Goal: Task Accomplishment & Management: Complete application form

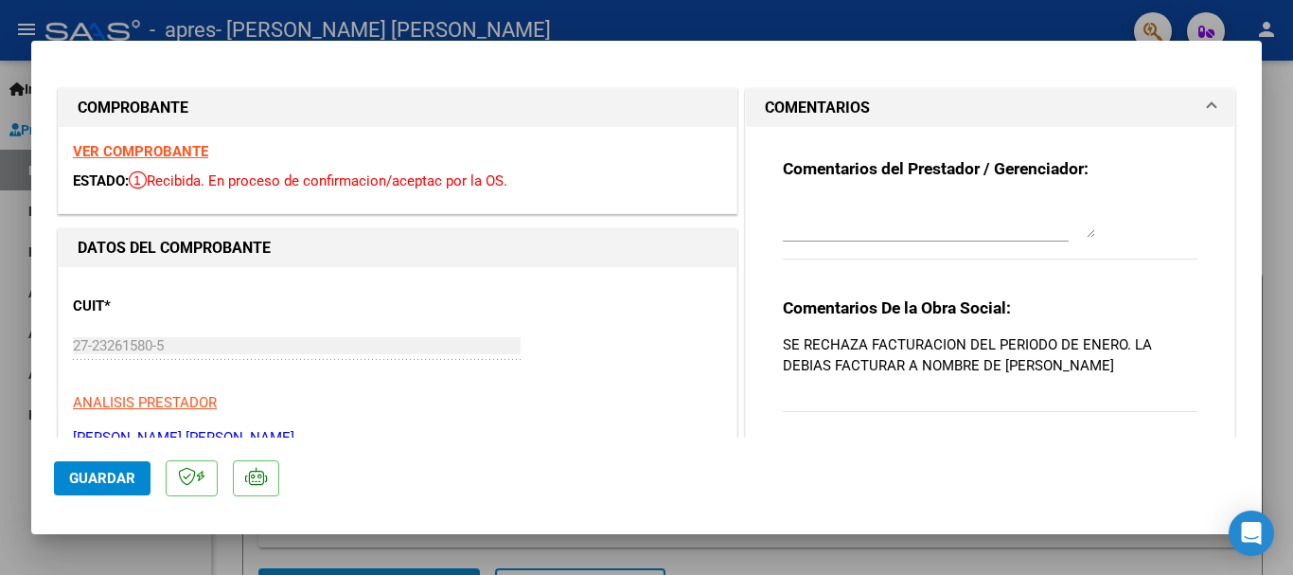
click at [908, 10] on div at bounding box center [646, 287] width 1293 height 575
type input "$ 0,00"
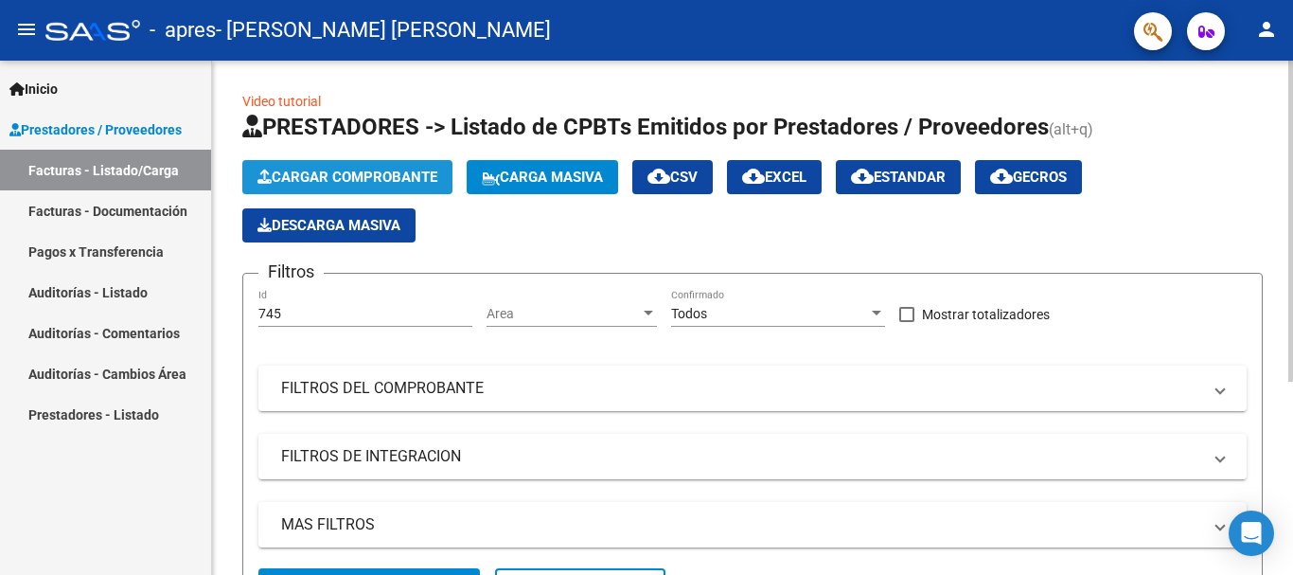
click at [337, 181] on span "Cargar Comprobante" at bounding box center [348, 177] width 180 height 17
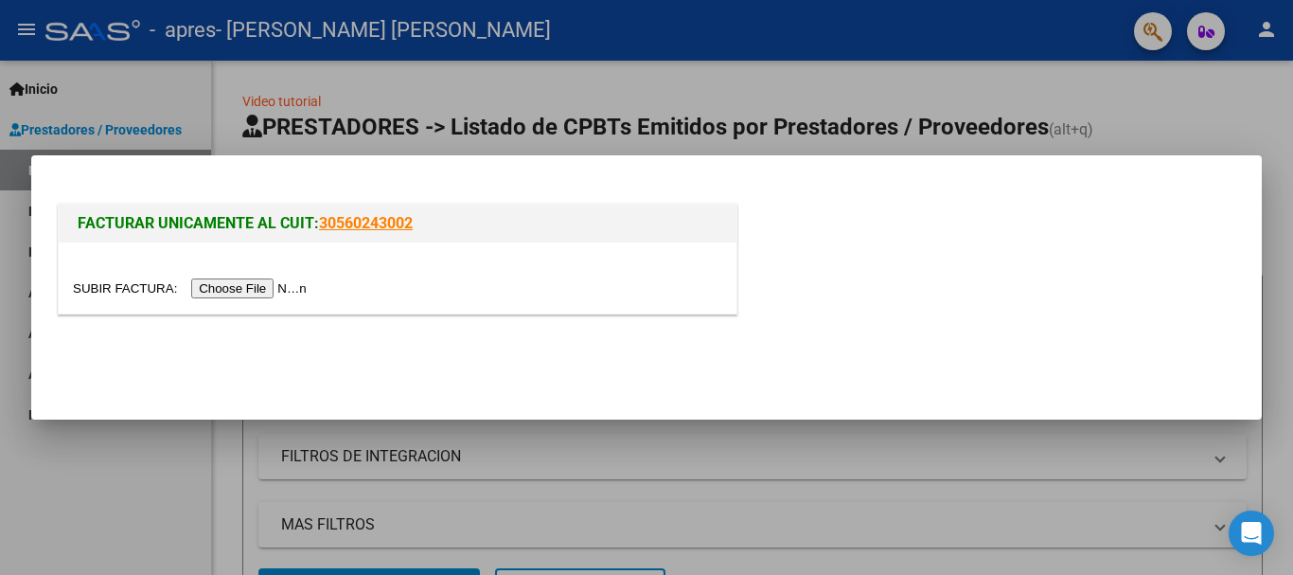
click at [282, 289] on input "file" at bounding box center [193, 288] width 240 height 20
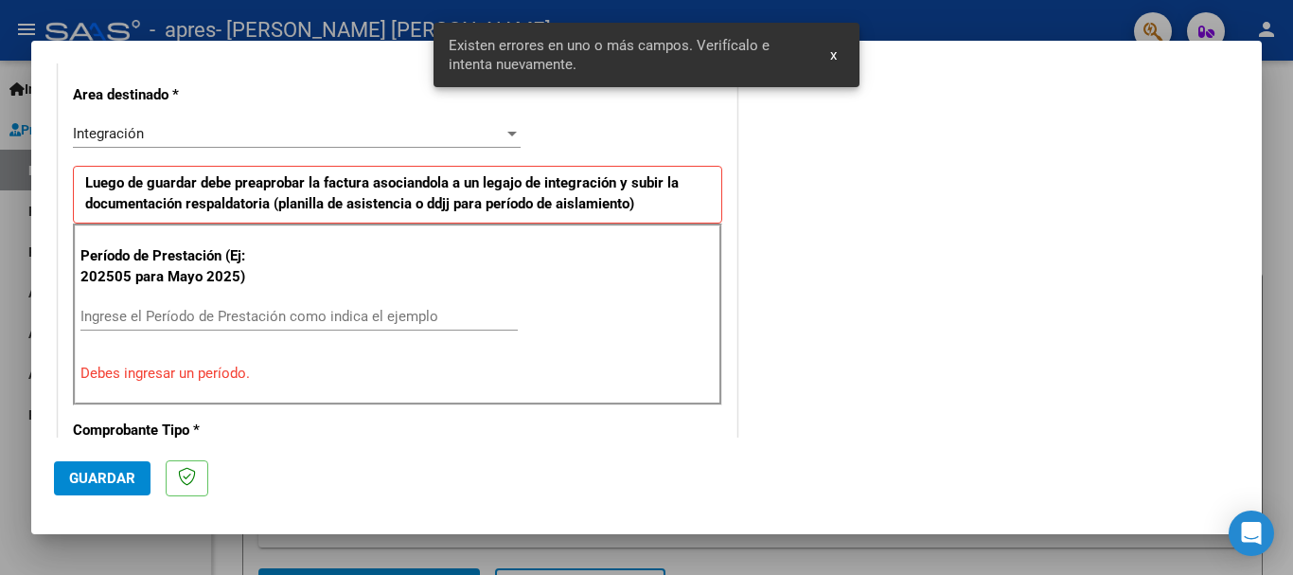
scroll to position [437, 0]
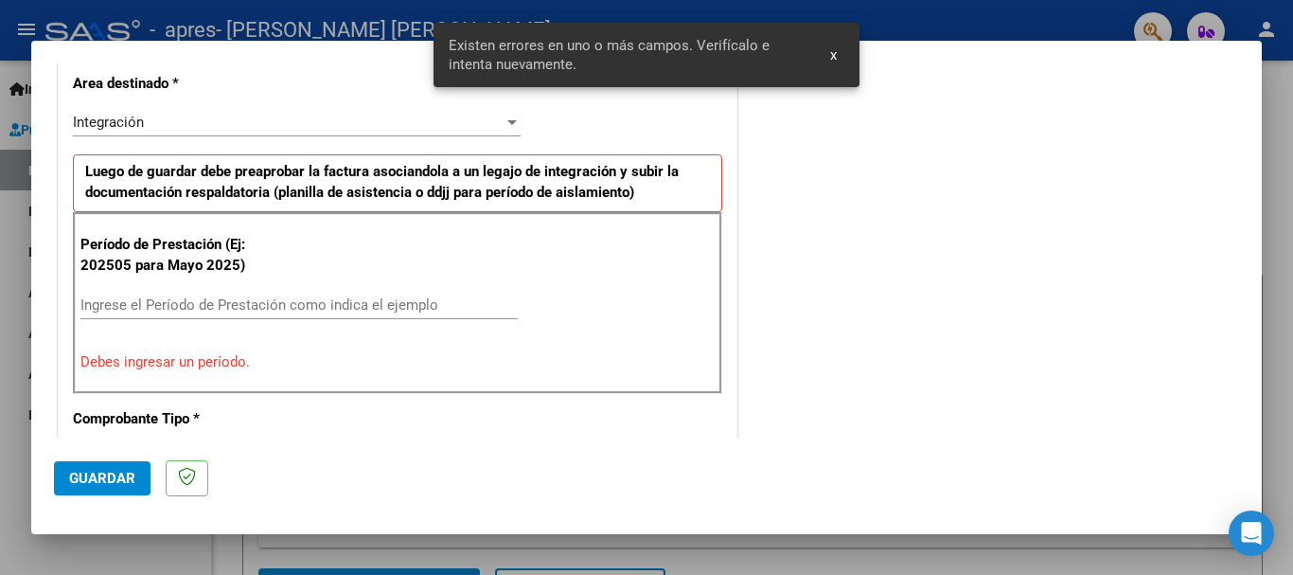
click at [296, 287] on div "Período de Prestación (Ej: 202505 para [DATE]) Ingrese el Período de Prestación…" at bounding box center [397, 303] width 649 height 182
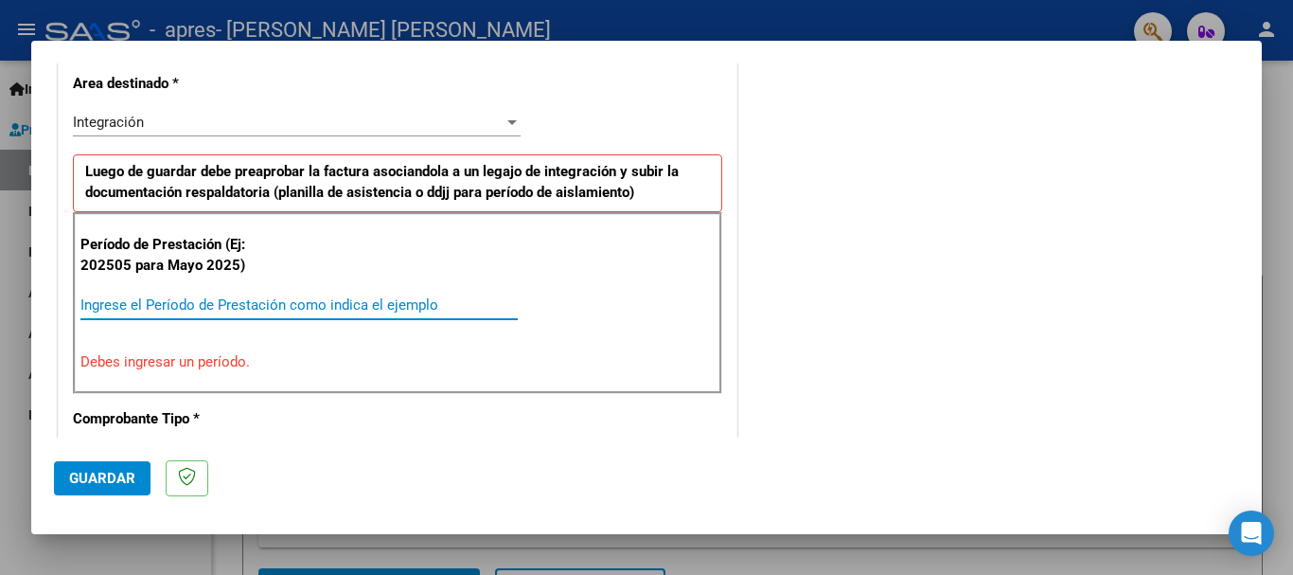
click at [299, 308] on input "Ingrese el Período de Prestación como indica el ejemplo" at bounding box center [298, 304] width 437 height 17
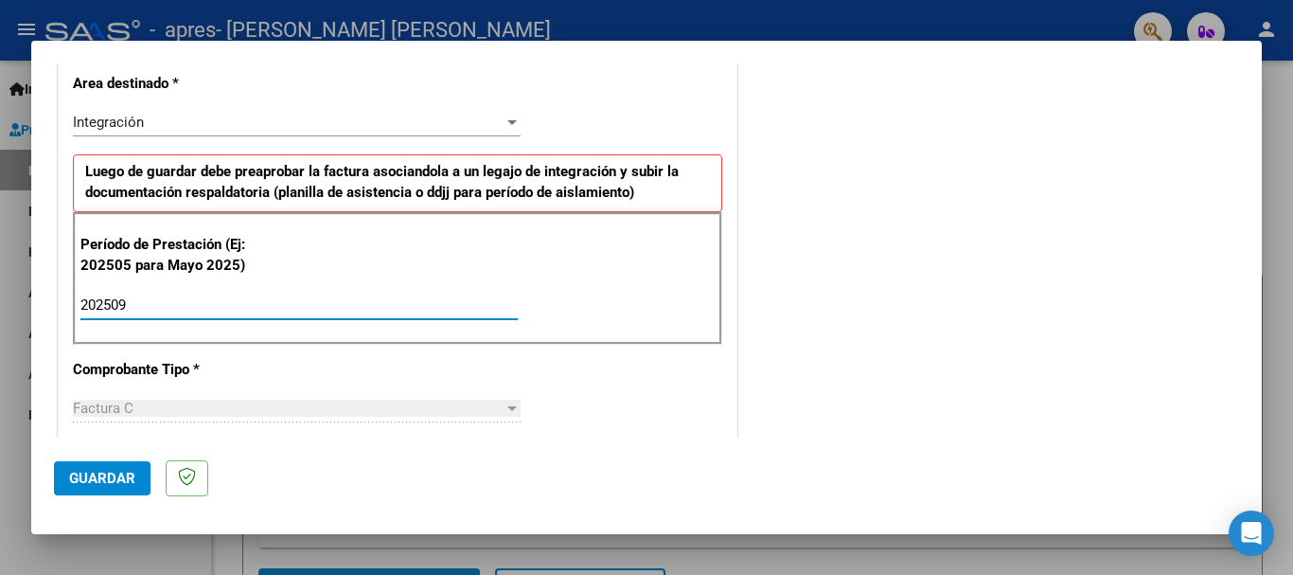
type input "202509"
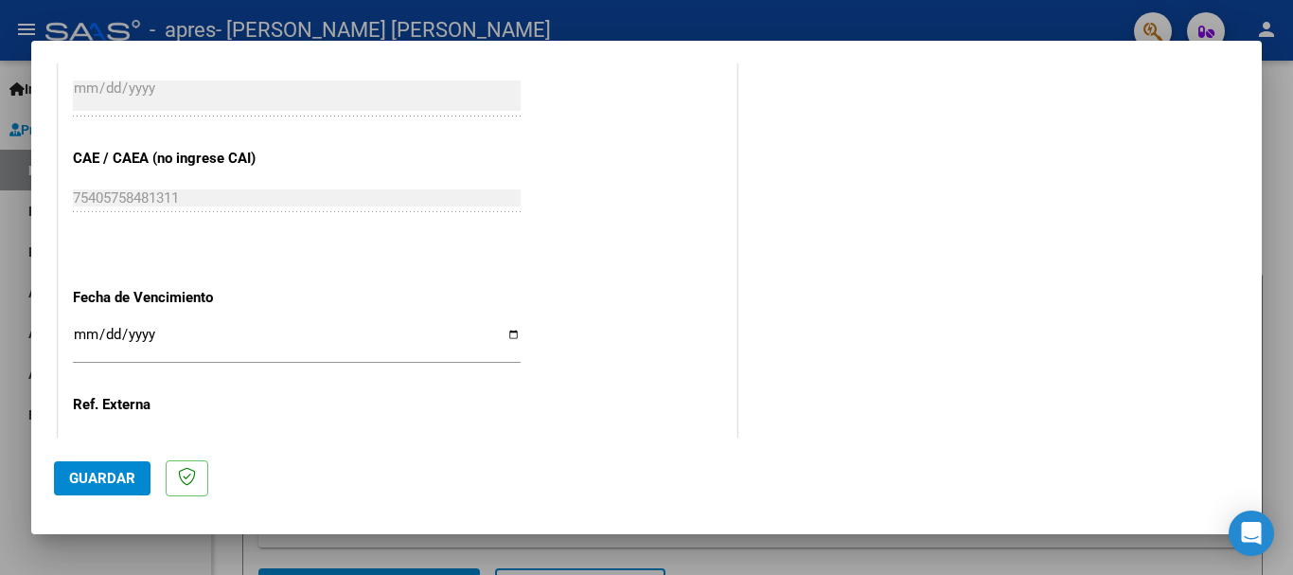
scroll to position [1204, 0]
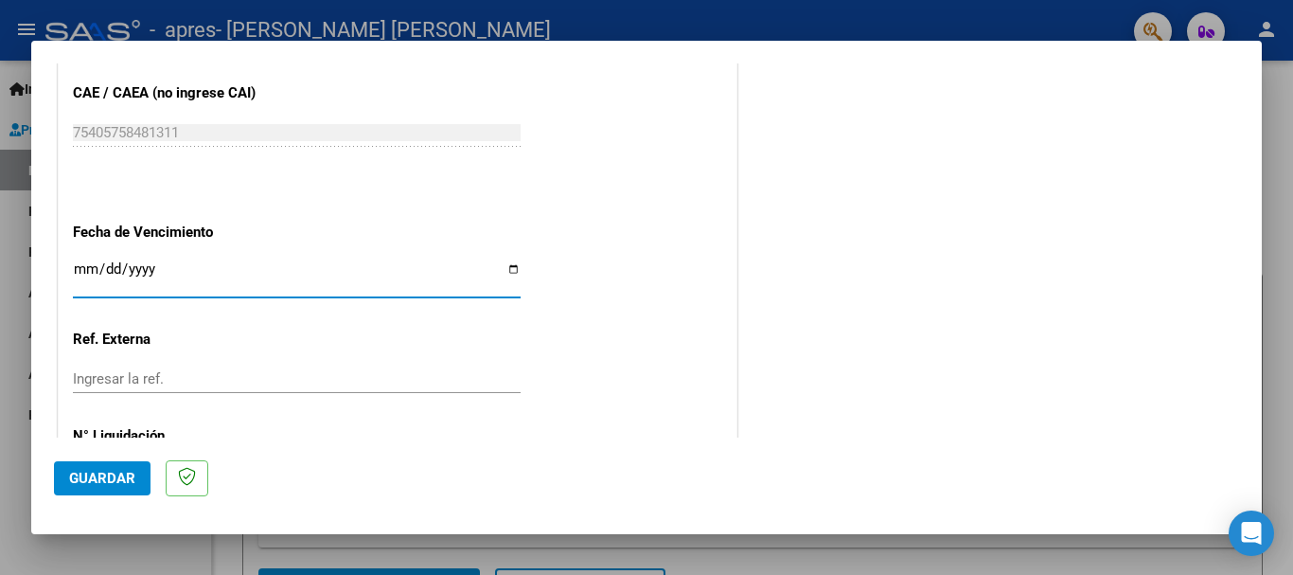
click at [89, 276] on input "Ingresar la fecha" at bounding box center [297, 276] width 448 height 30
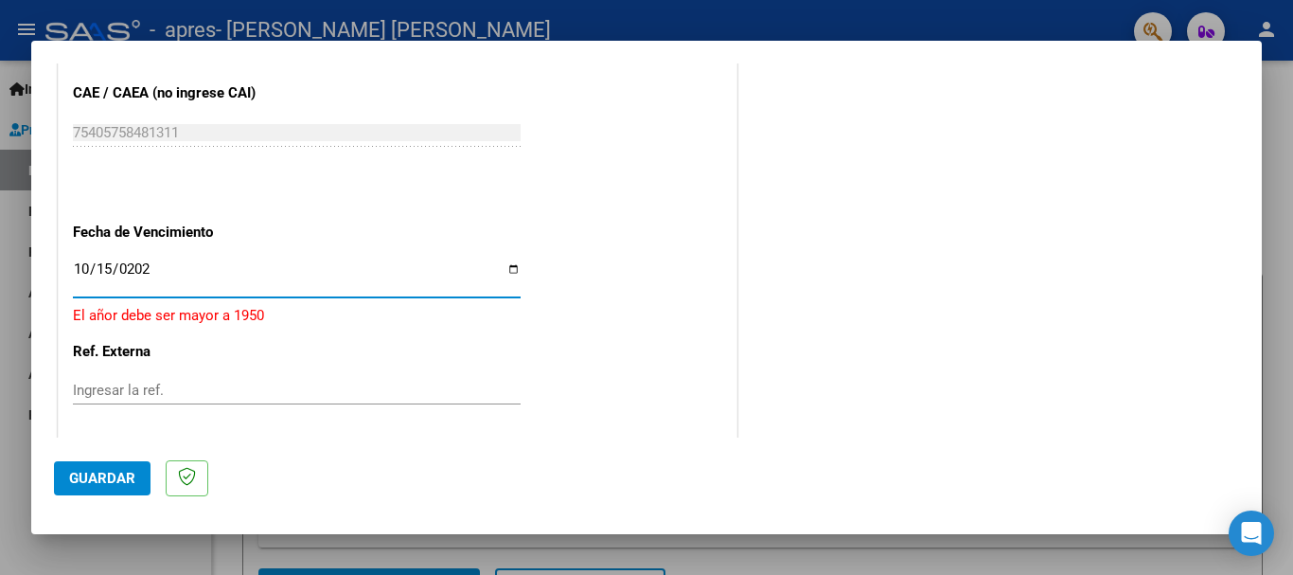
type input "[DATE]"
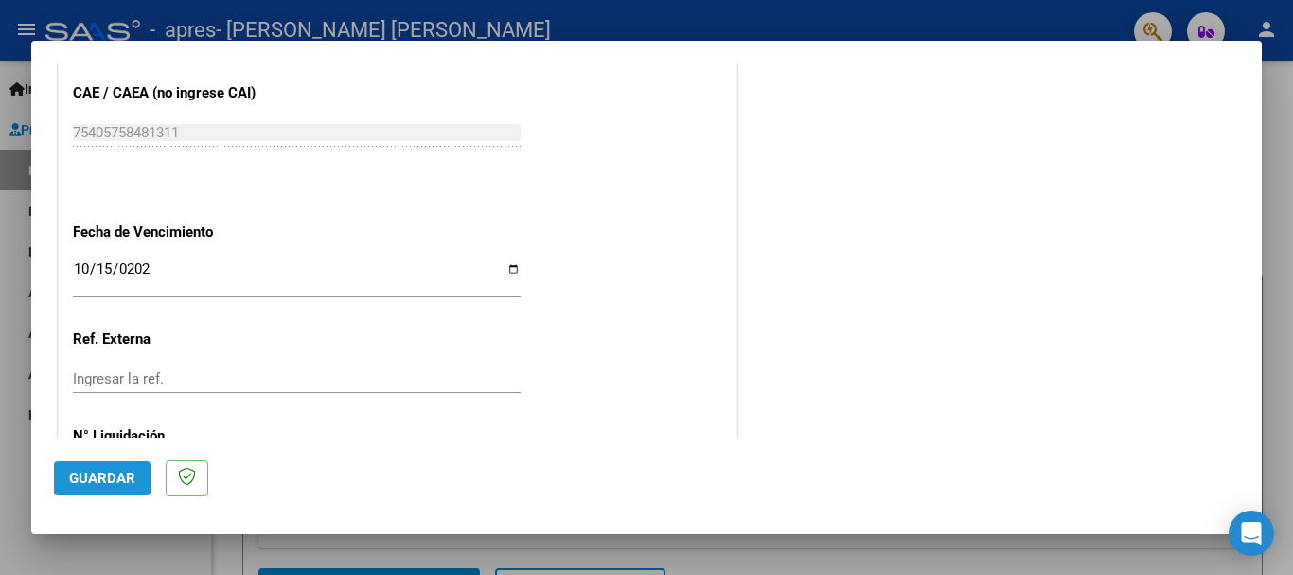
click at [107, 480] on span "Guardar" at bounding box center [102, 478] width 66 height 17
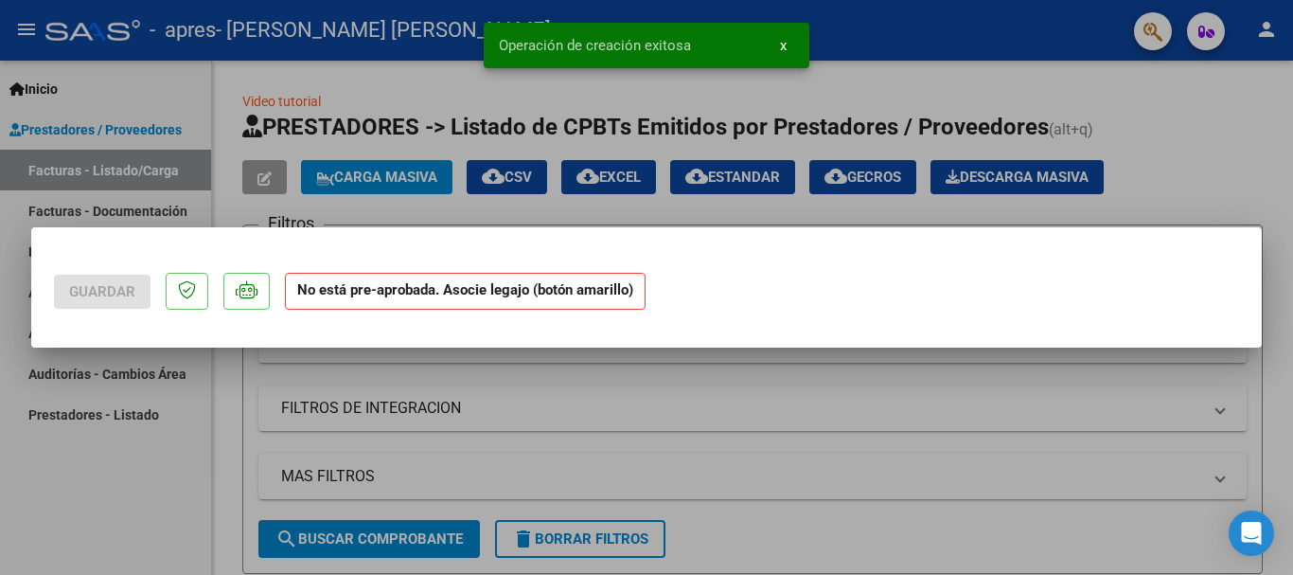
scroll to position [0, 0]
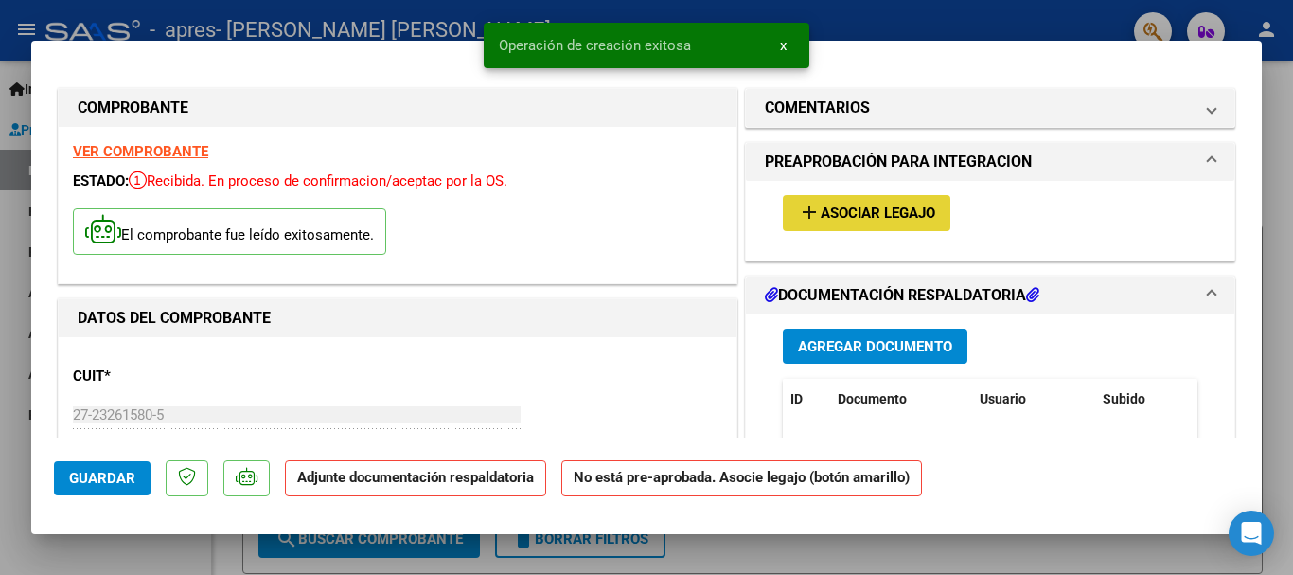
click at [904, 219] on span "Asociar Legajo" at bounding box center [878, 213] width 115 height 17
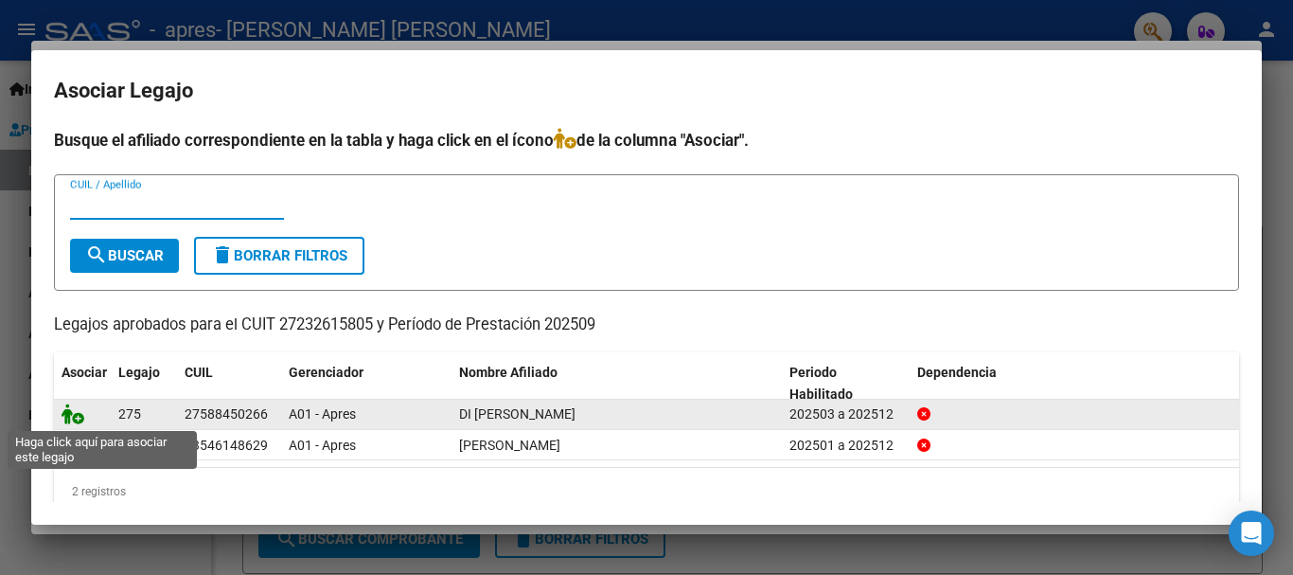
click at [76, 418] on icon at bounding box center [73, 413] width 23 height 21
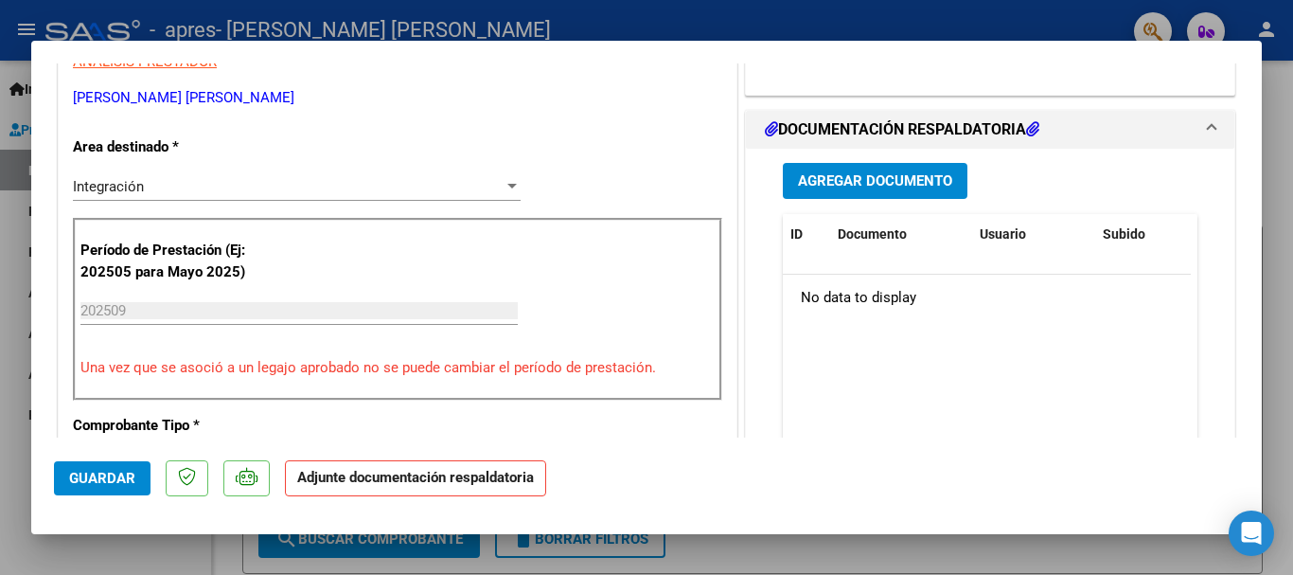
scroll to position [424, 0]
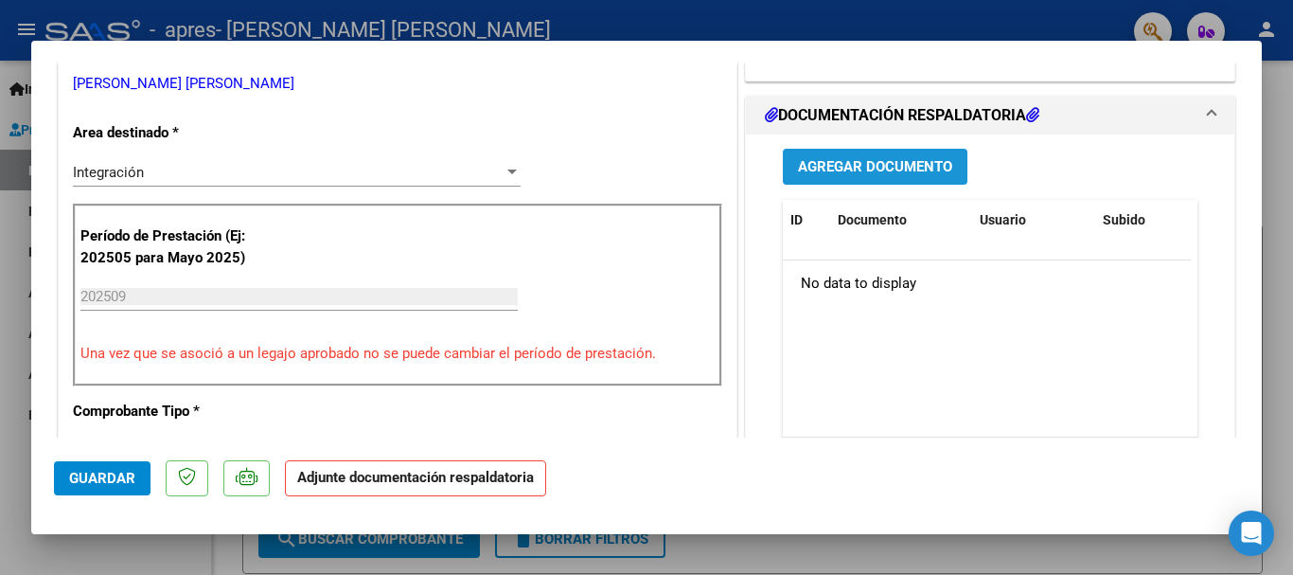
click at [893, 169] on span "Agregar Documento" at bounding box center [875, 167] width 154 height 17
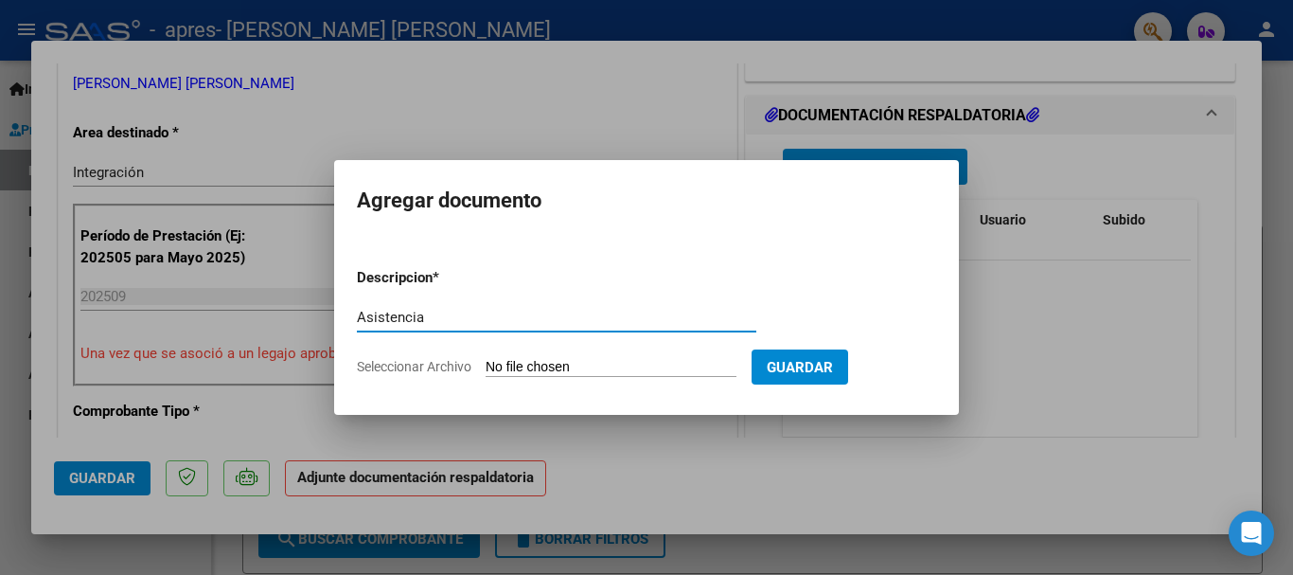
type input "Asistencia"
click at [670, 364] on input "Seleccionar Archivo" at bounding box center [611, 368] width 251 height 18
type input "C:\fakepath\WhatsApp Image [DATE] 8.44.12 AM.jpeg"
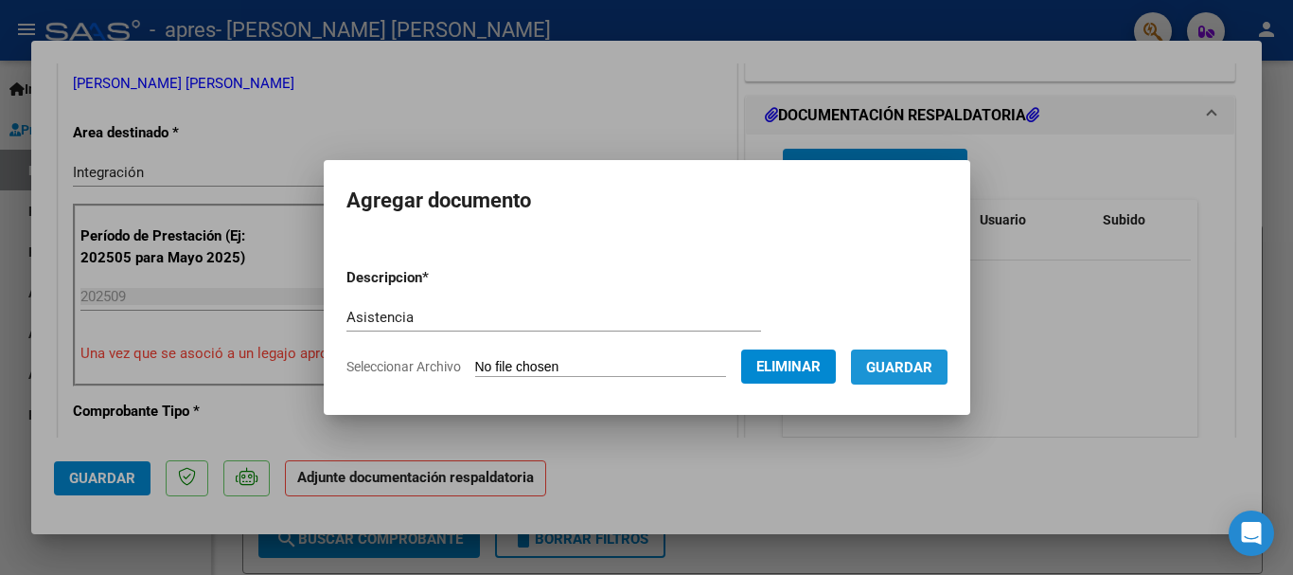
click at [900, 369] on span "Guardar" at bounding box center [899, 367] width 66 height 17
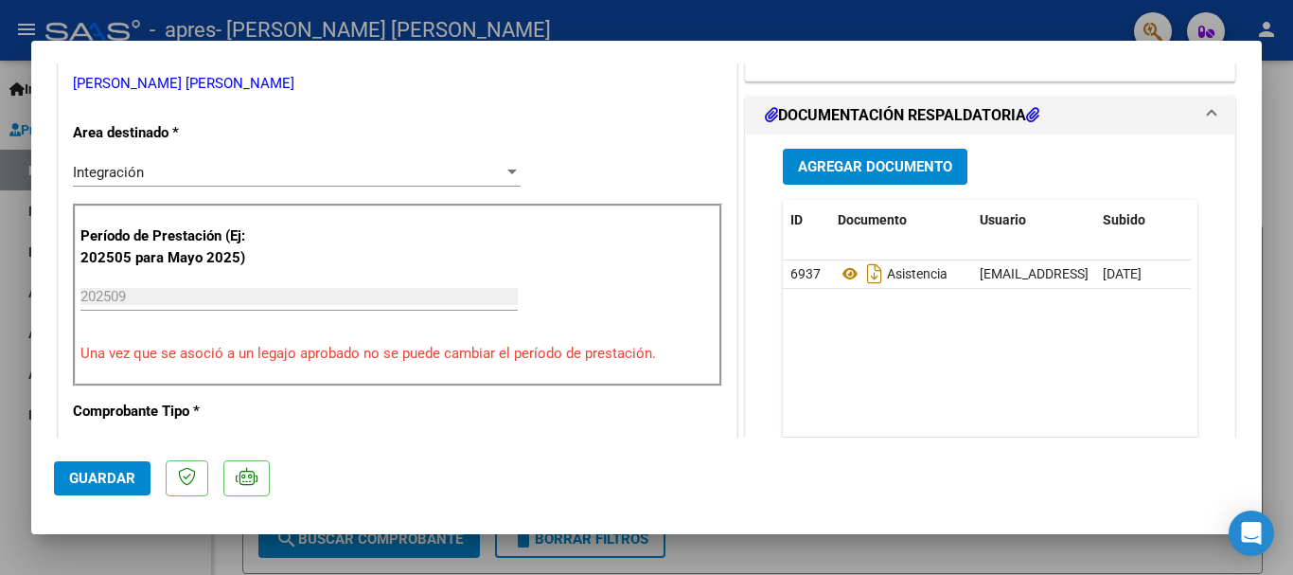
click at [809, 11] on div at bounding box center [646, 287] width 1293 height 575
type input "$ 0,00"
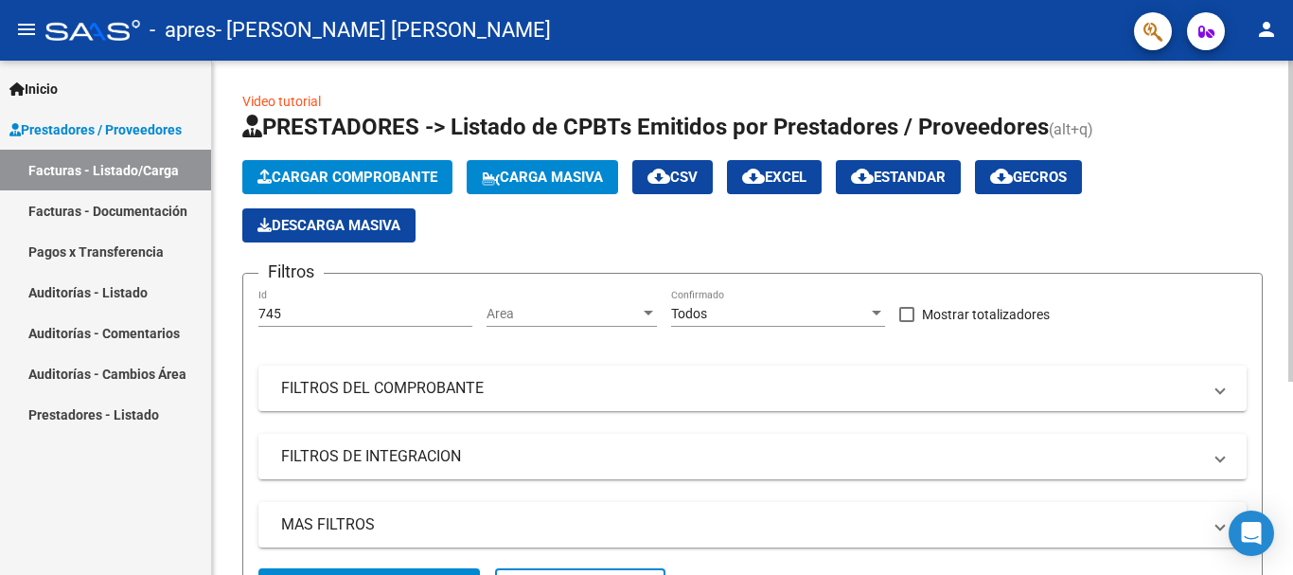
click at [304, 178] on span "Cargar Comprobante" at bounding box center [348, 177] width 180 height 17
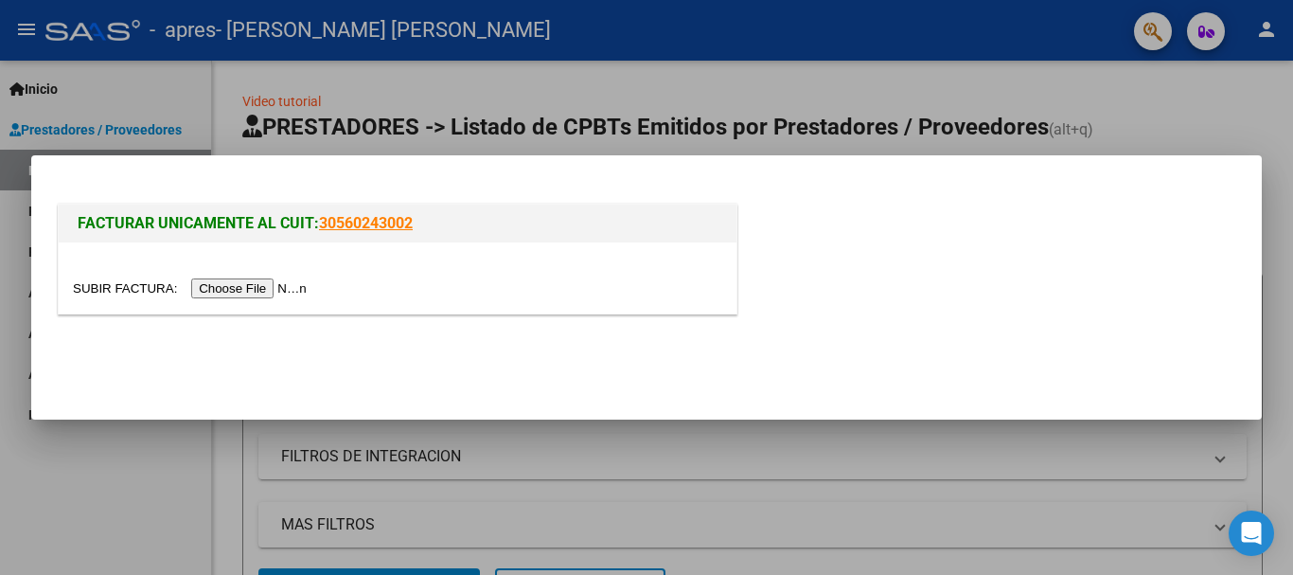
click at [275, 289] on input "file" at bounding box center [193, 288] width 240 height 20
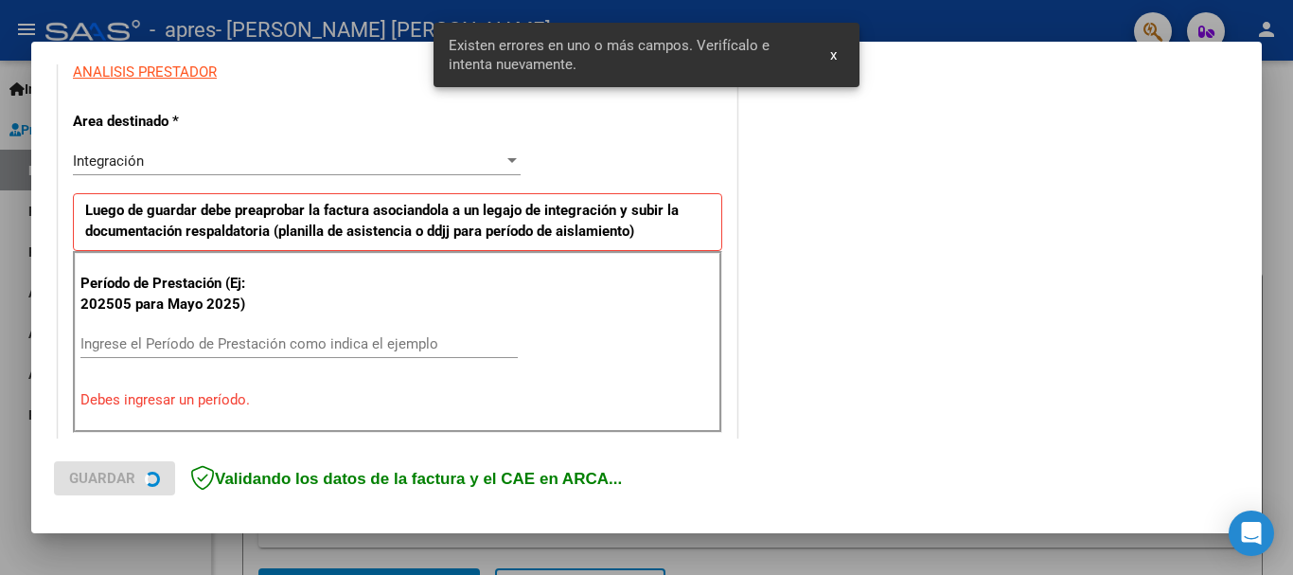
scroll to position [437, 0]
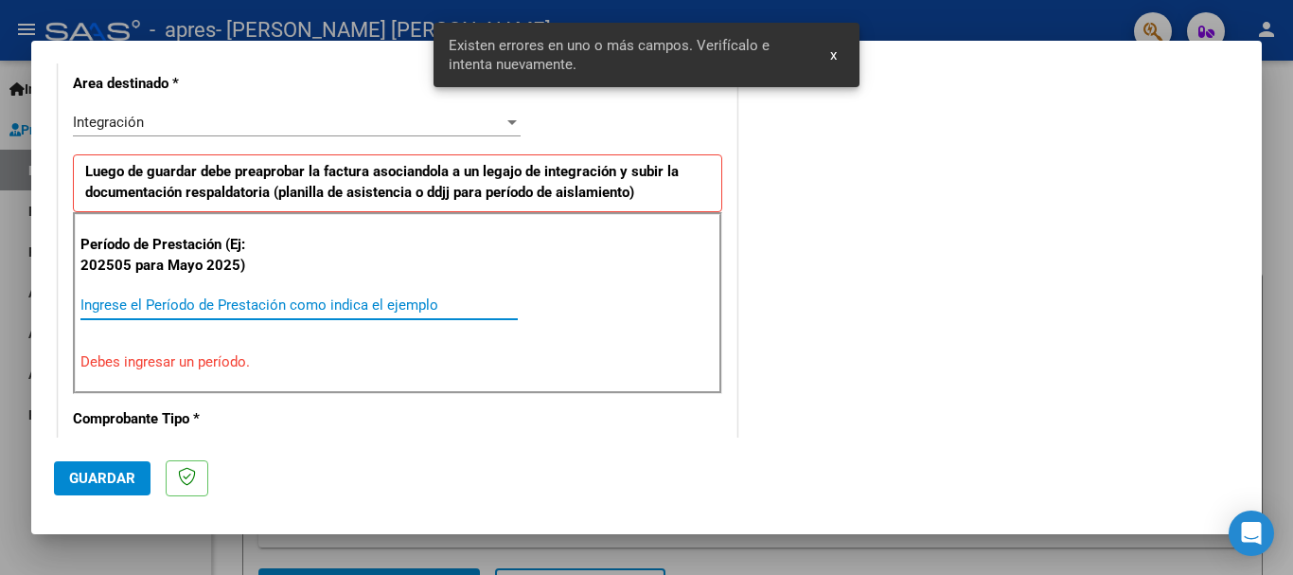
click at [415, 308] on input "Ingrese el Período de Prestación como indica el ejemplo" at bounding box center [298, 304] width 437 height 17
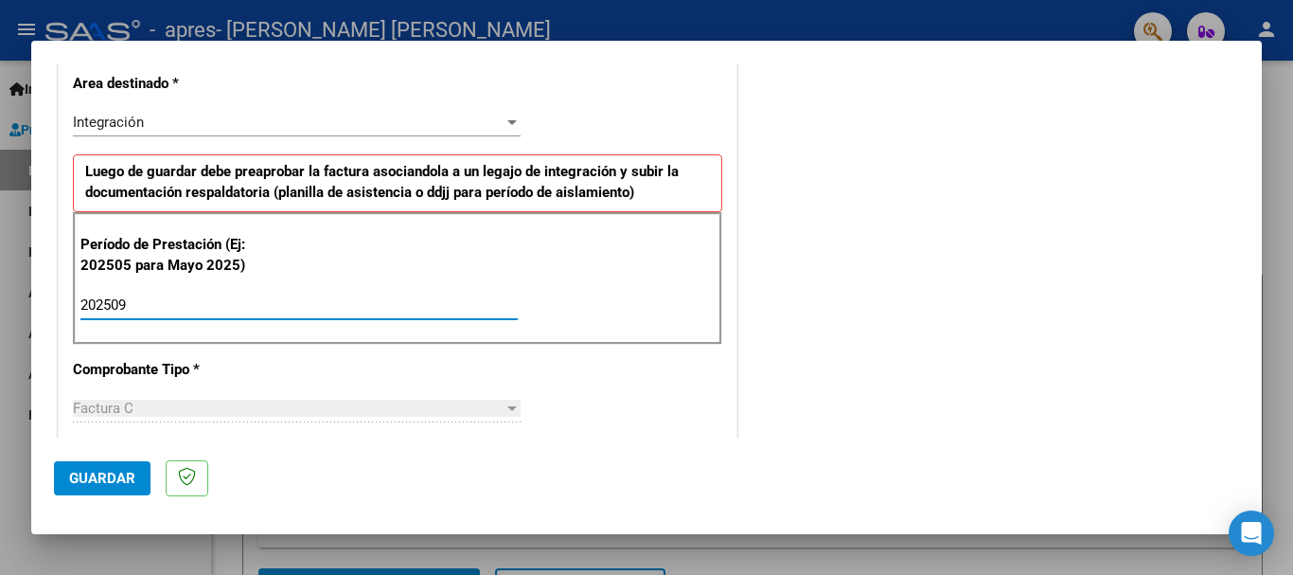
type input "202509"
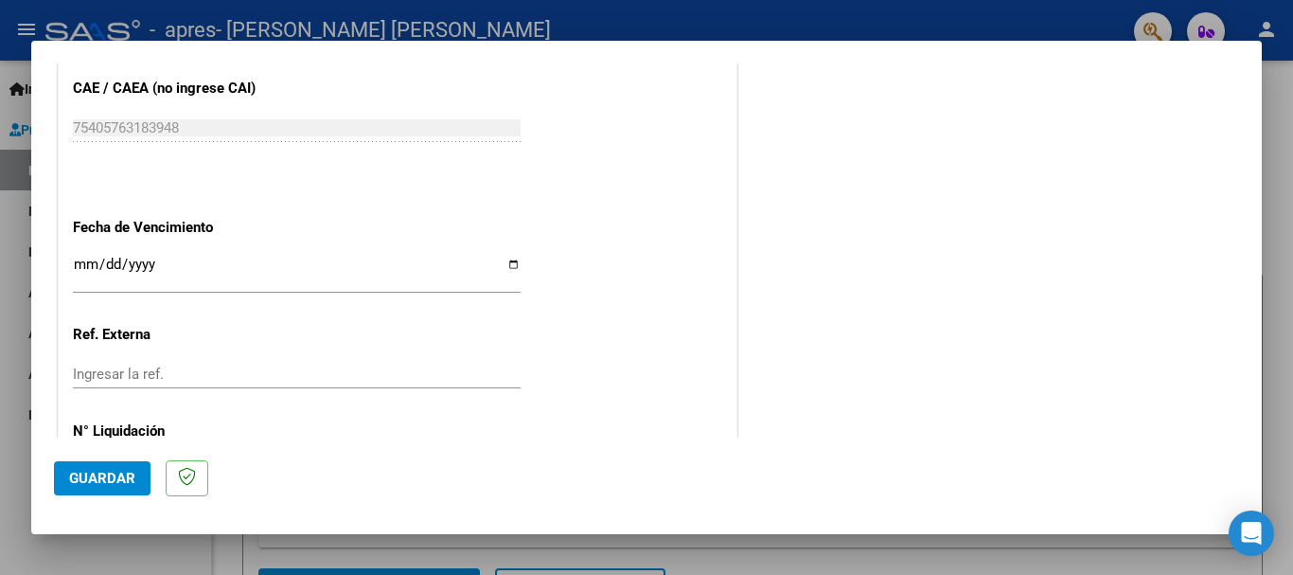
scroll to position [1218, 0]
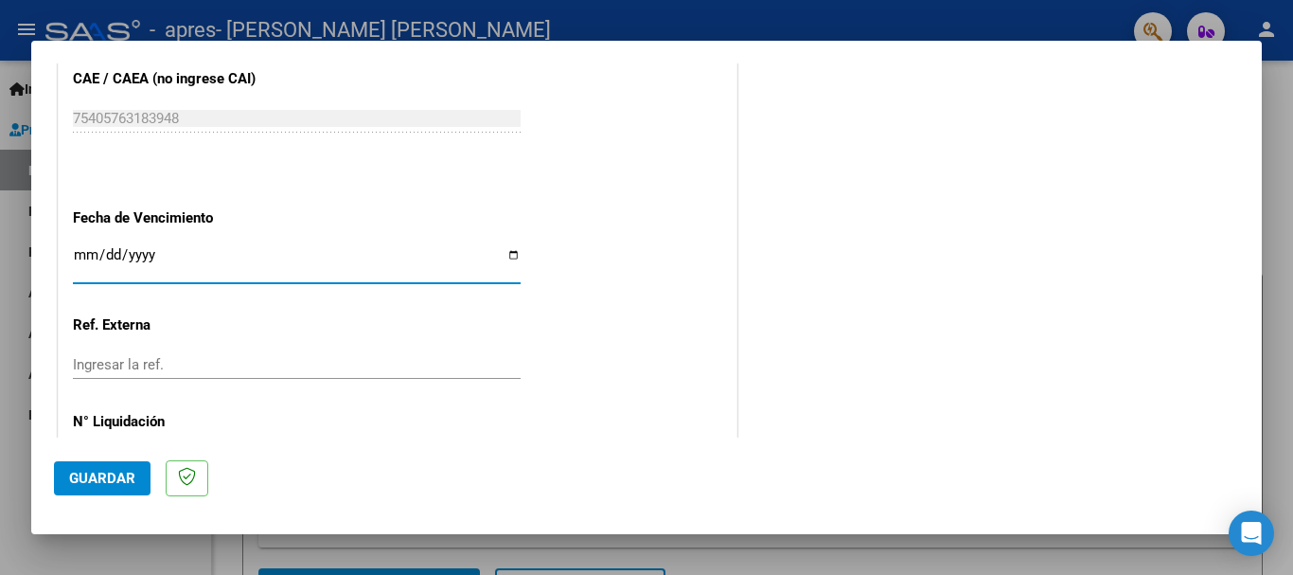
click at [78, 248] on input "Ingresar la fecha" at bounding box center [297, 262] width 448 height 30
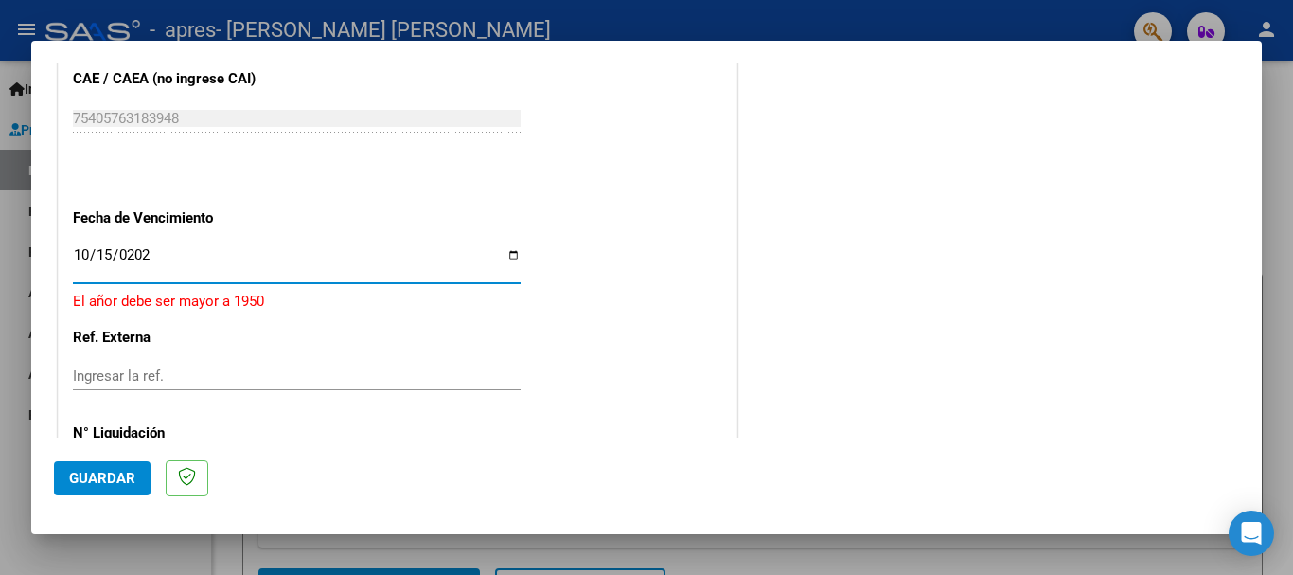
type input "[DATE]"
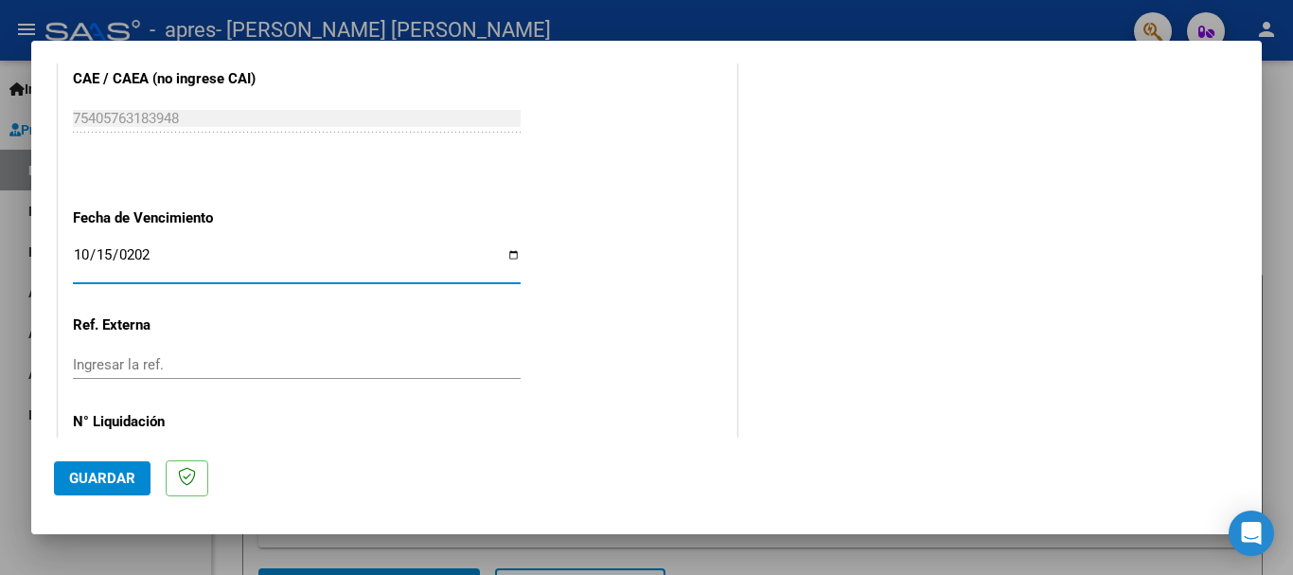
click at [137, 470] on button "Guardar" at bounding box center [102, 478] width 97 height 34
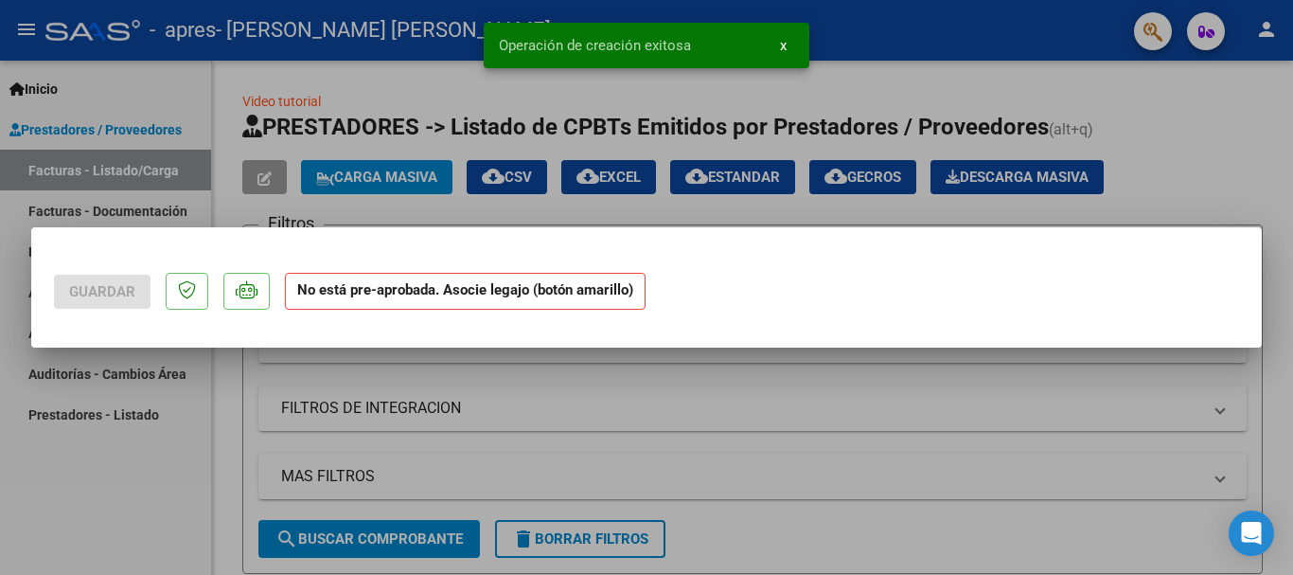
scroll to position [0, 0]
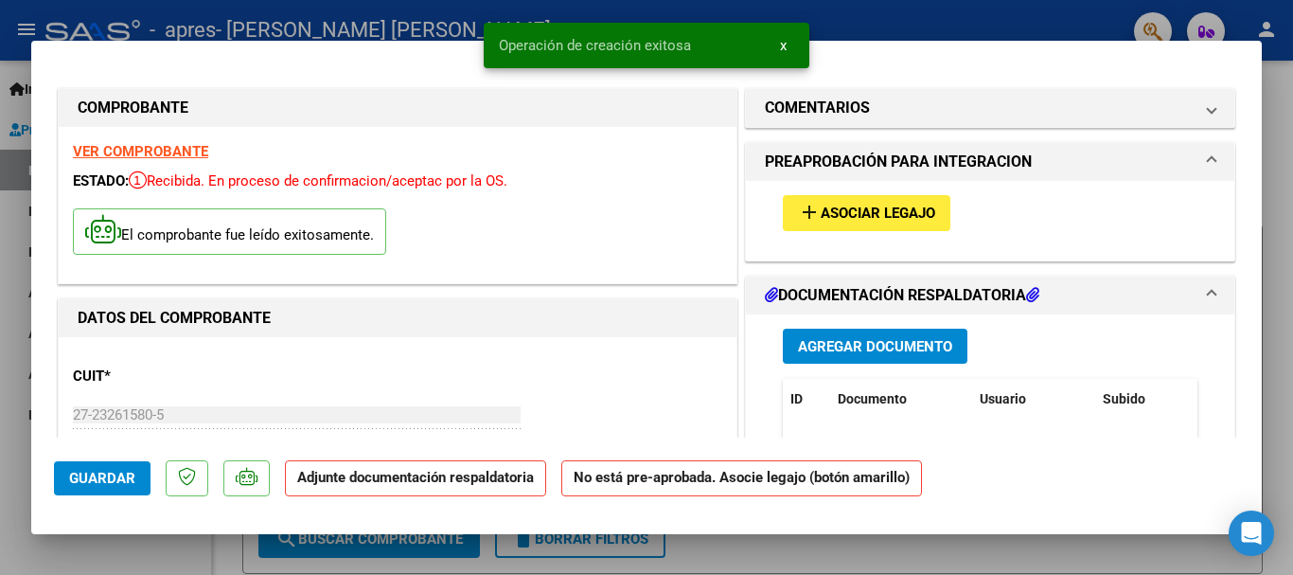
click at [823, 217] on span "Asociar Legajo" at bounding box center [878, 213] width 115 height 17
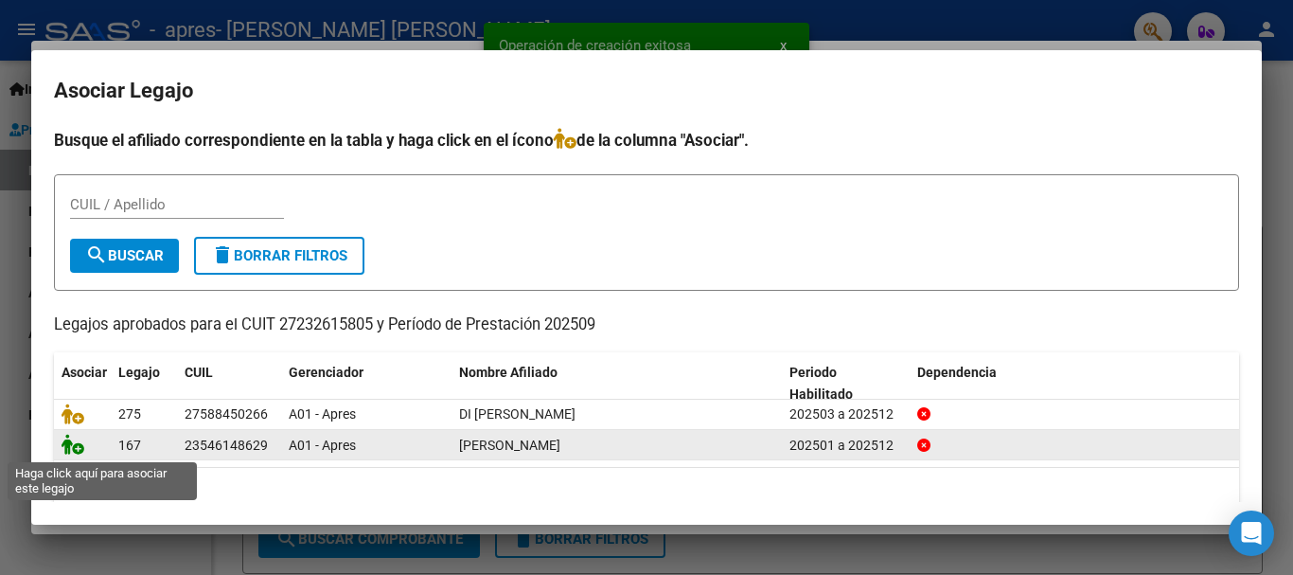
click at [73, 447] on icon at bounding box center [73, 444] width 23 height 21
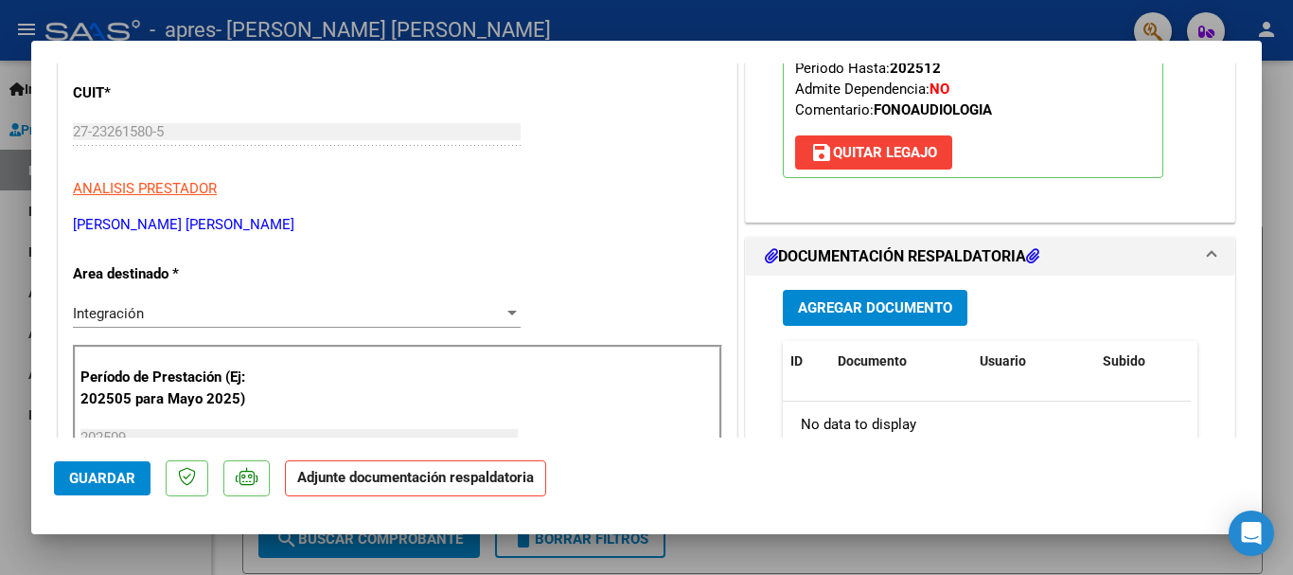
scroll to position [410, 0]
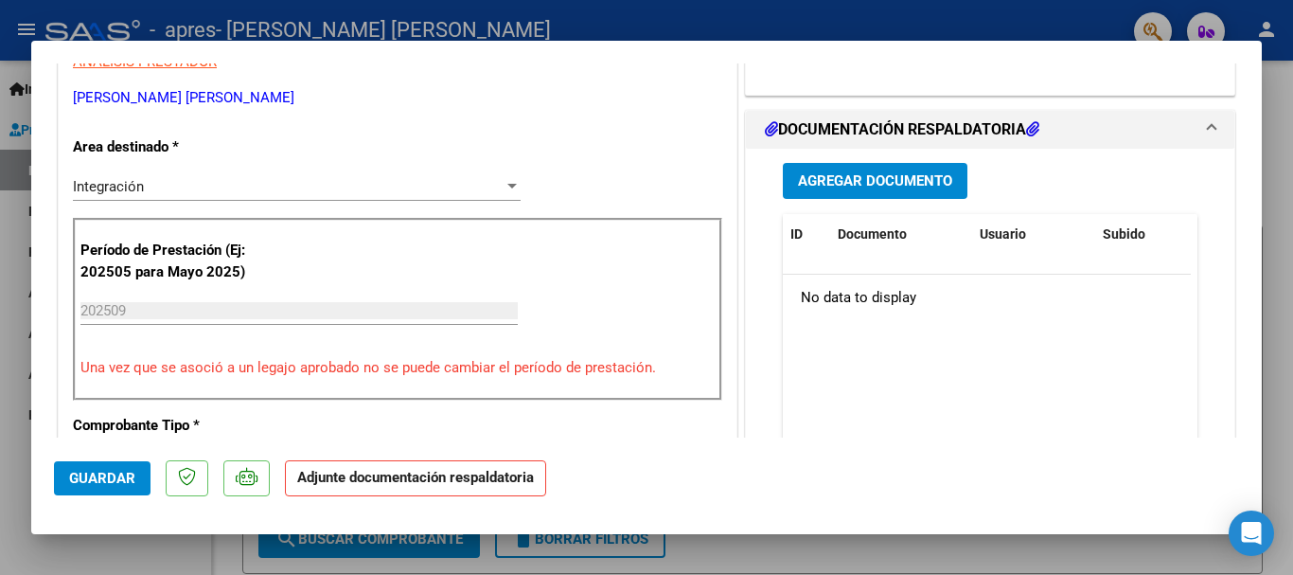
click at [810, 176] on span "Agregar Documento" at bounding box center [875, 181] width 154 height 17
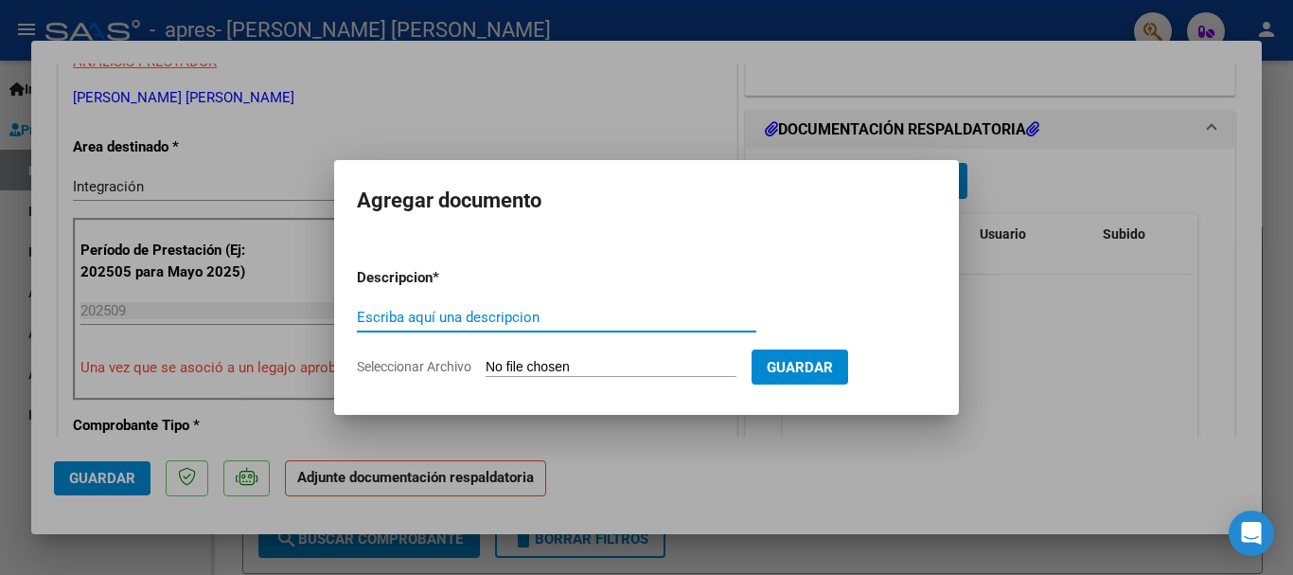
click at [426, 312] on input "Escriba aquí una descripcion" at bounding box center [557, 317] width 400 height 17
type input "Asistencia"
click at [494, 359] on input "Seleccionar Archivo" at bounding box center [611, 368] width 251 height 18
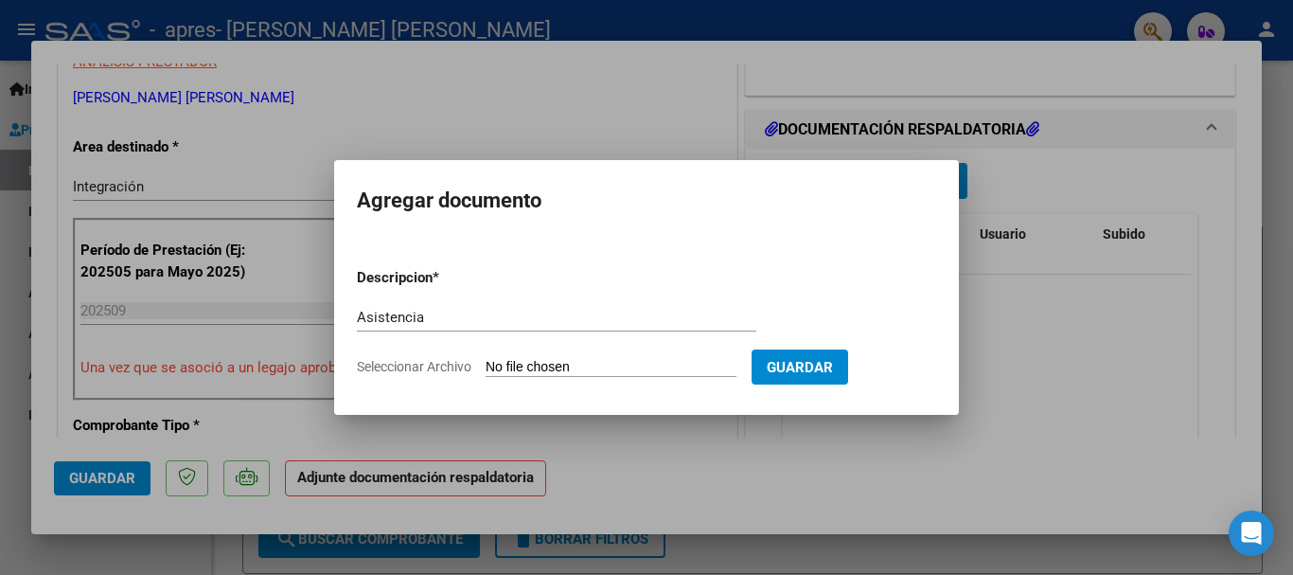
type input "C:\fakepath\WhatsApp Image [DATE] 8.44.12 AM.jpeg"
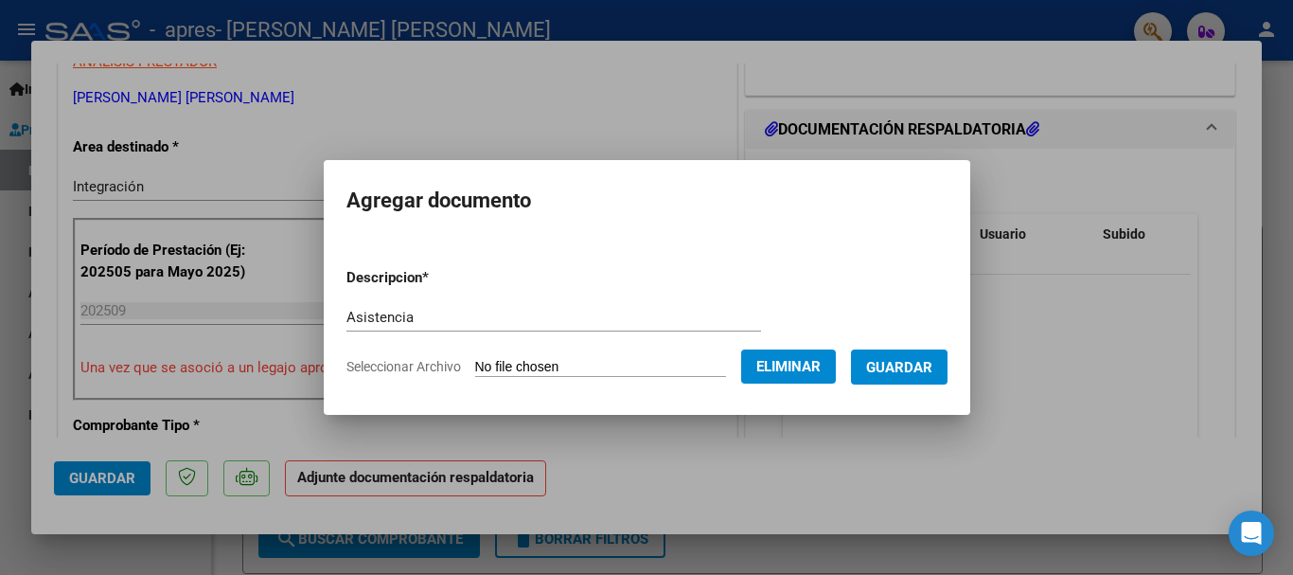
click at [935, 376] on button "Guardar" at bounding box center [899, 366] width 97 height 35
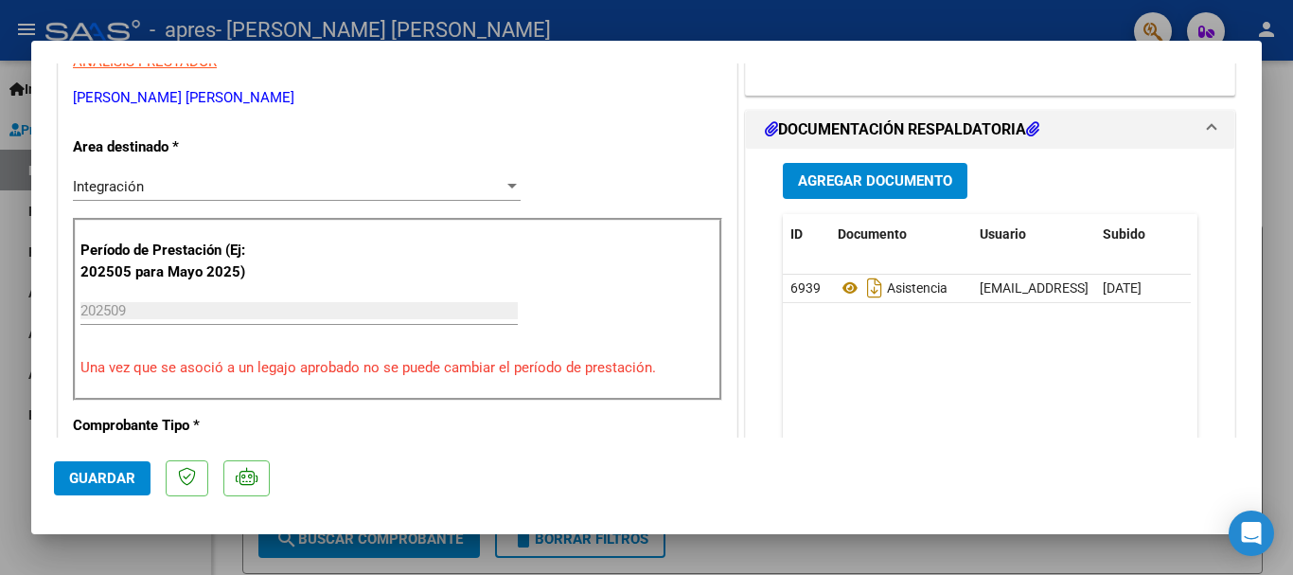
click at [866, 10] on div at bounding box center [646, 287] width 1293 height 575
type input "$ 0,00"
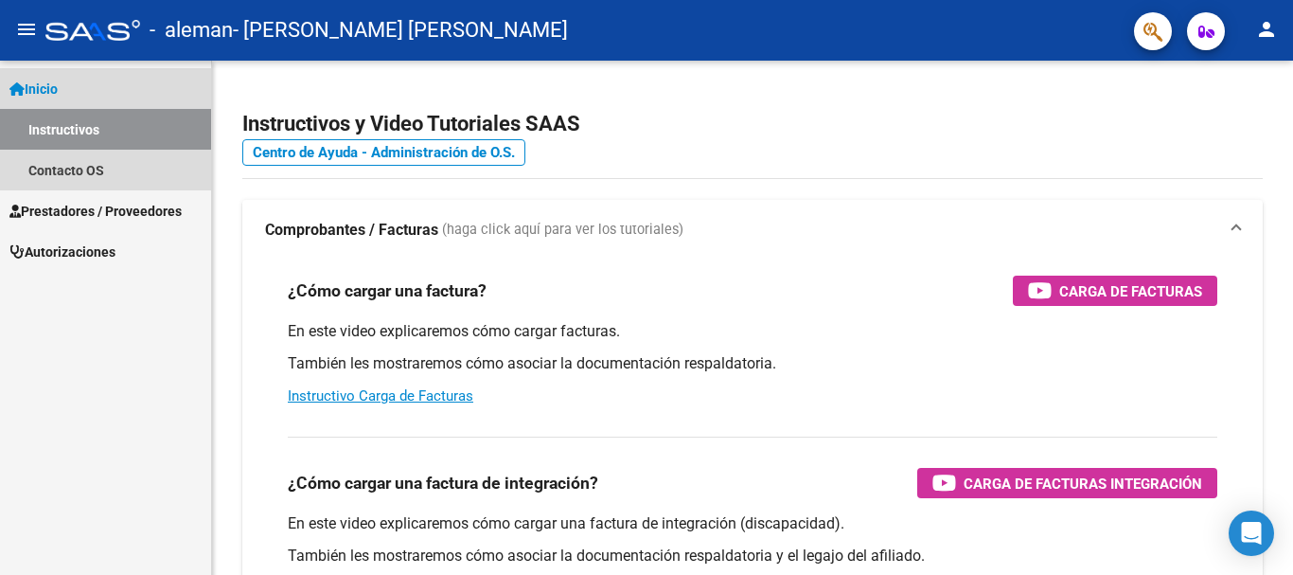
click at [100, 90] on link "Inicio" at bounding box center [105, 88] width 211 height 41
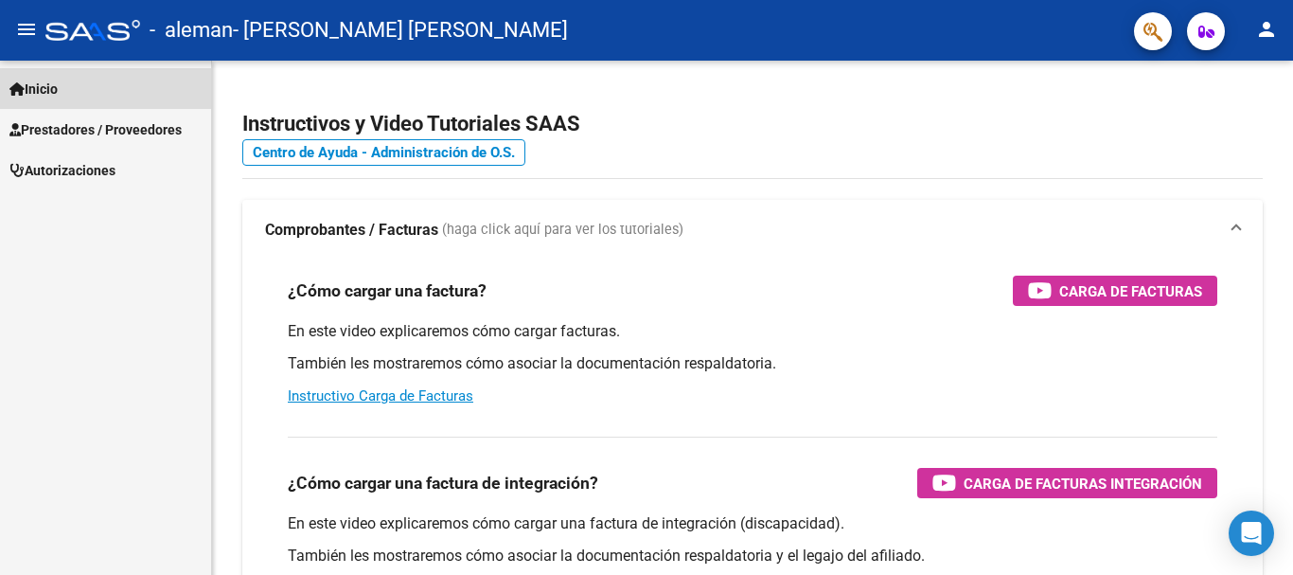
click at [76, 103] on link "Inicio" at bounding box center [105, 88] width 211 height 41
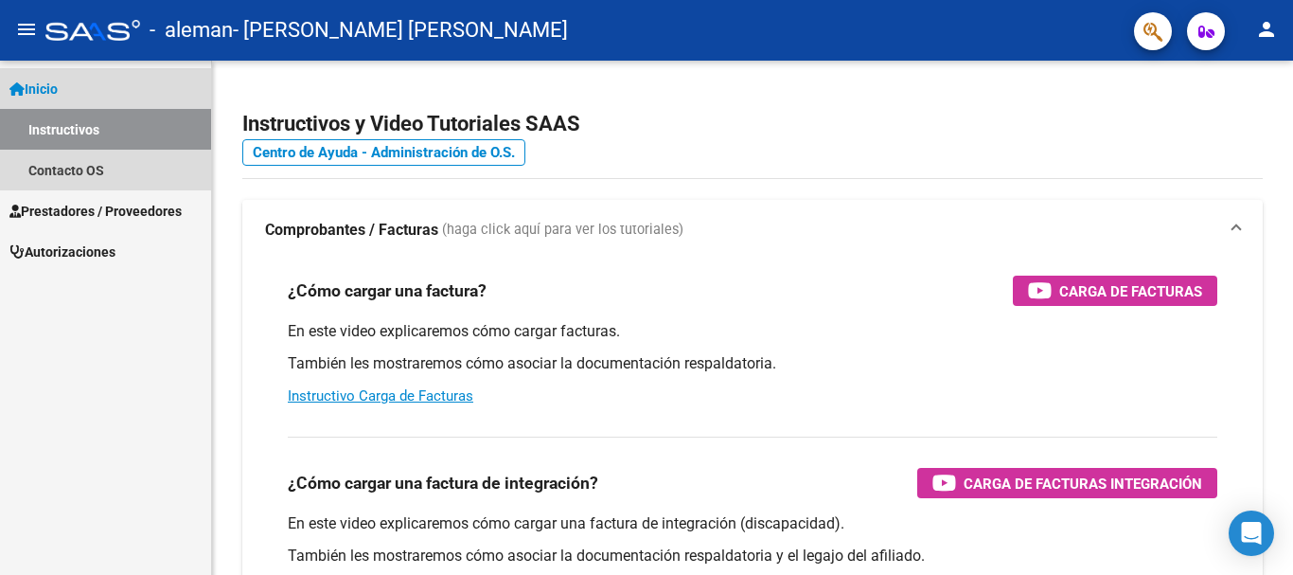
click at [76, 125] on link "Instructivos" at bounding box center [105, 129] width 211 height 41
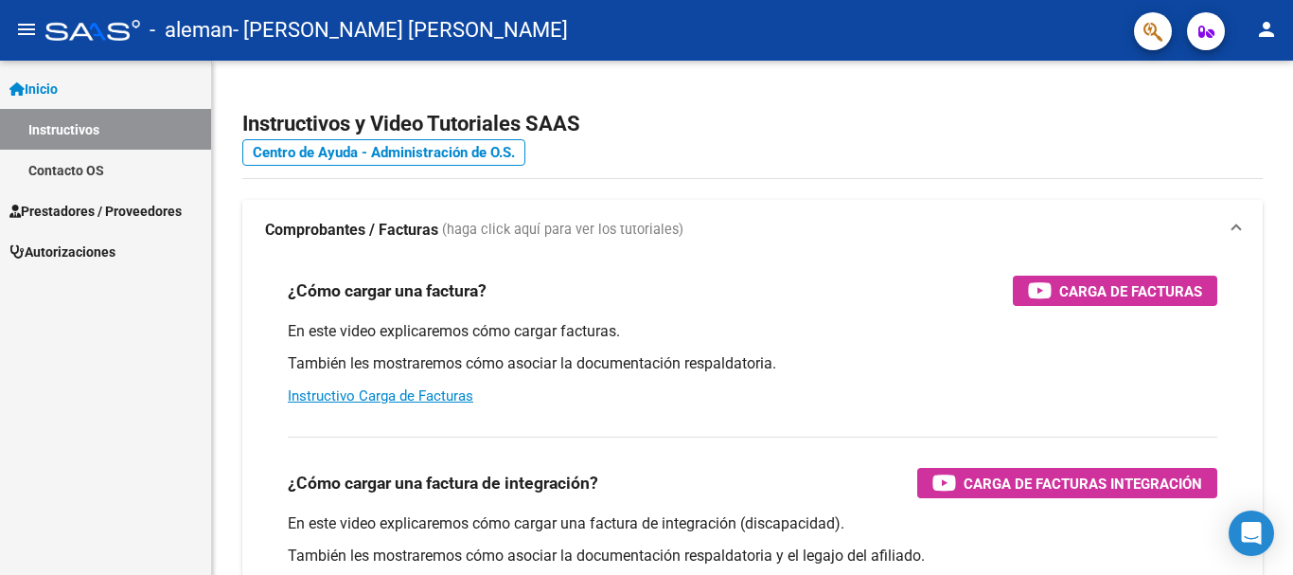
click at [94, 210] on span "Prestadores / Proveedores" at bounding box center [95, 211] width 172 height 21
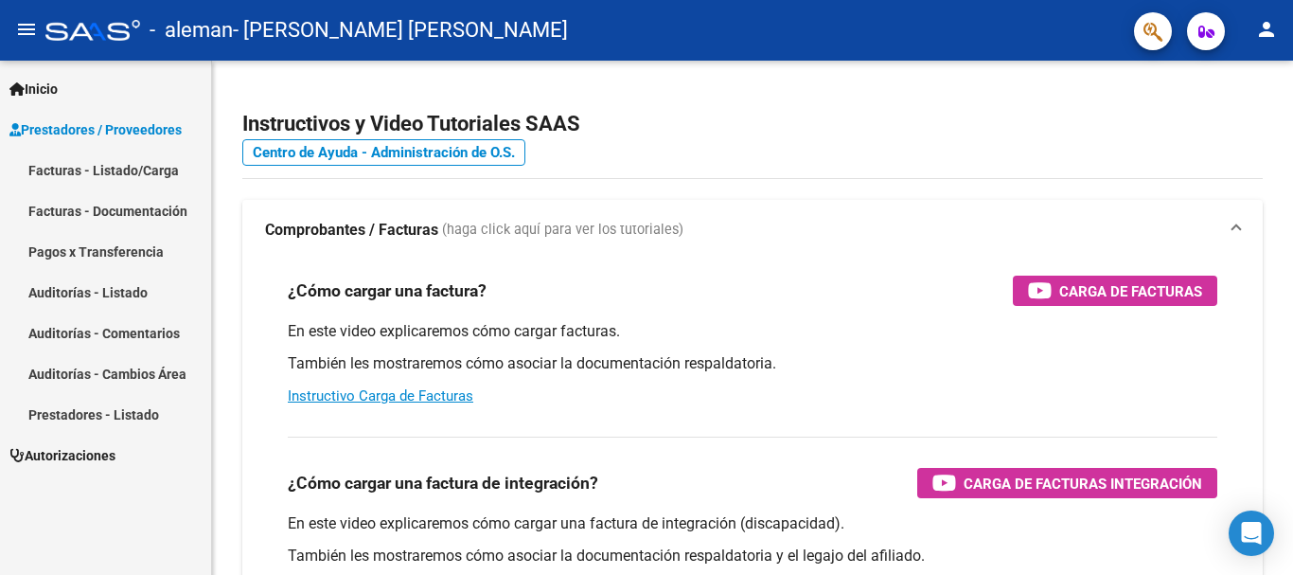
click at [103, 161] on link "Facturas - Listado/Carga" at bounding box center [105, 170] width 211 height 41
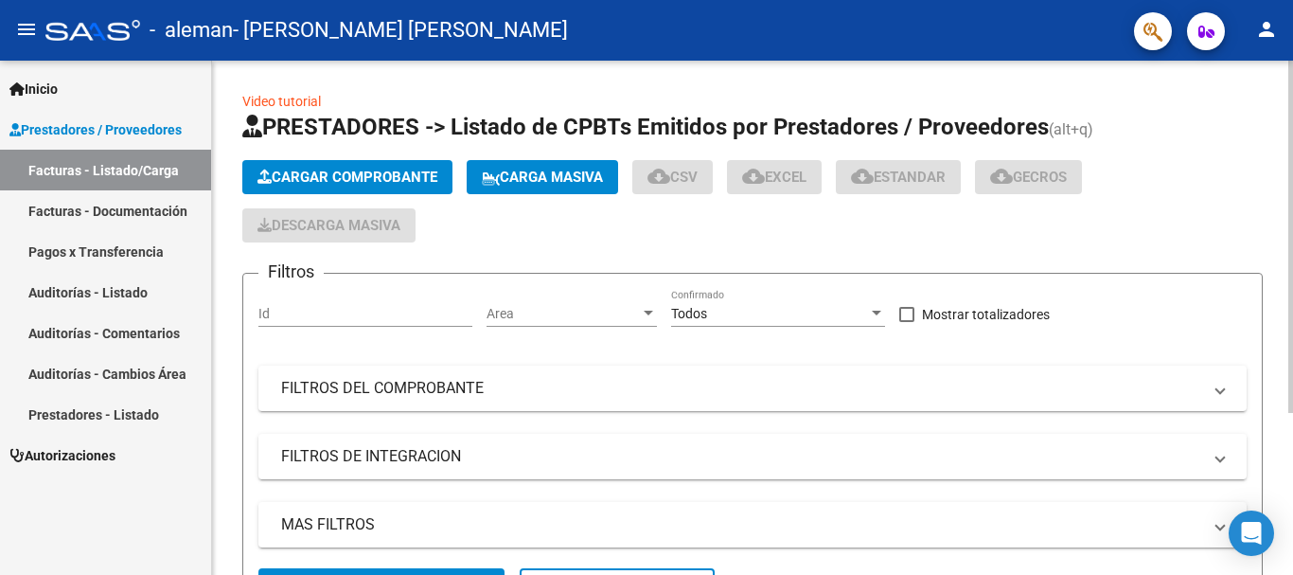
click at [300, 167] on button "Cargar Comprobante" at bounding box center [347, 177] width 210 height 34
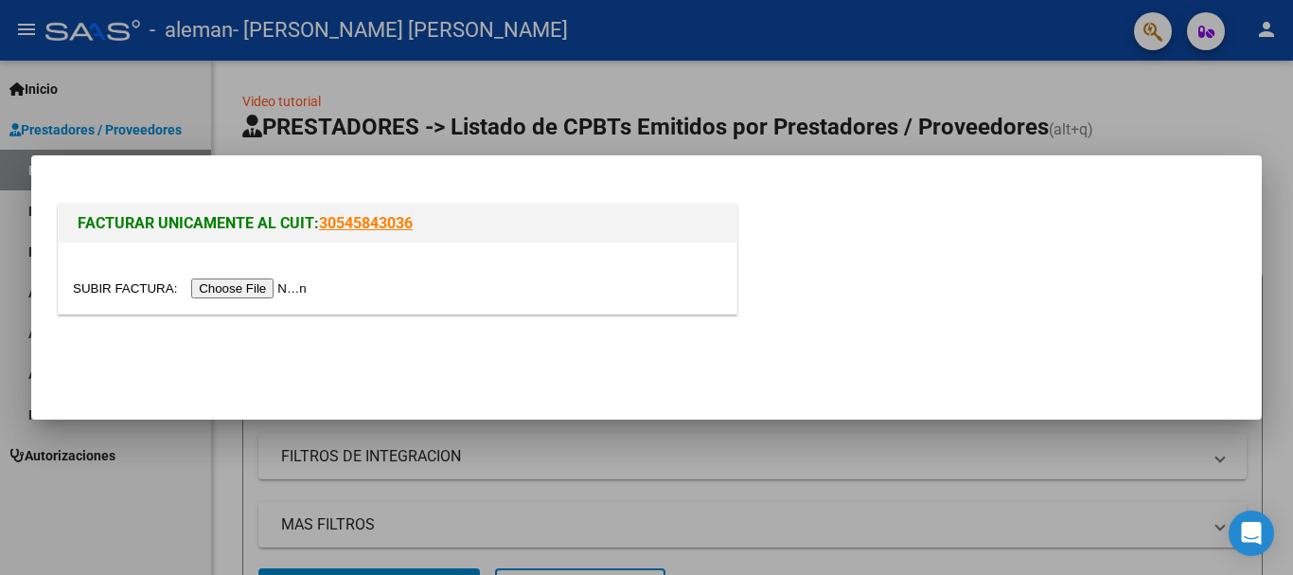
click at [280, 287] on input "file" at bounding box center [193, 288] width 240 height 20
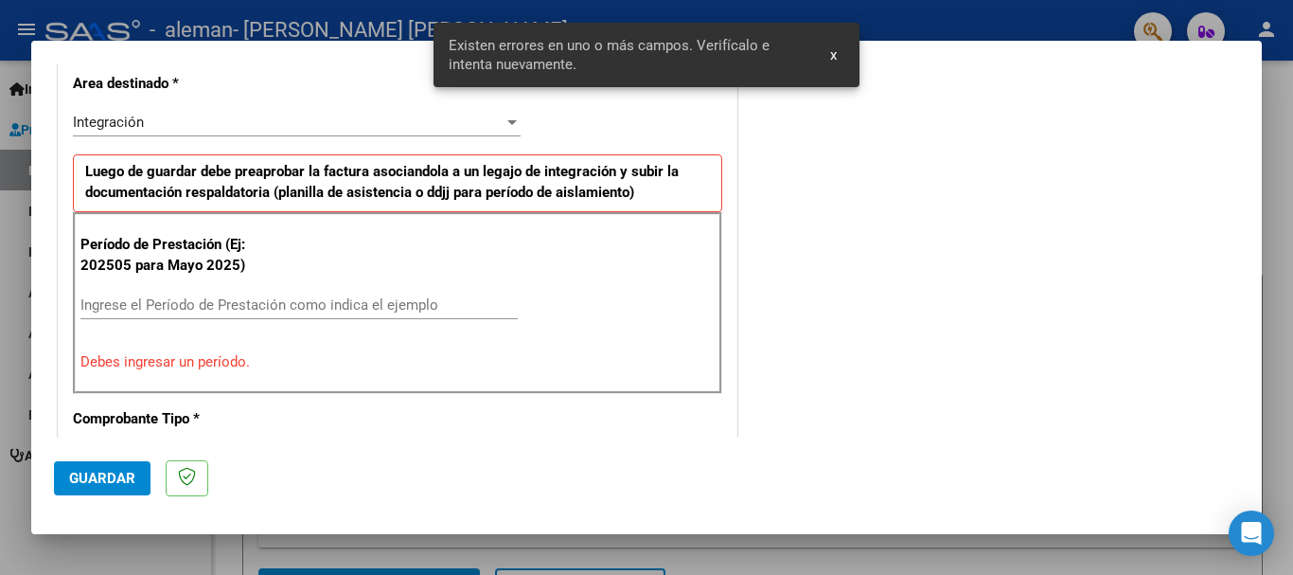
scroll to position [472, 0]
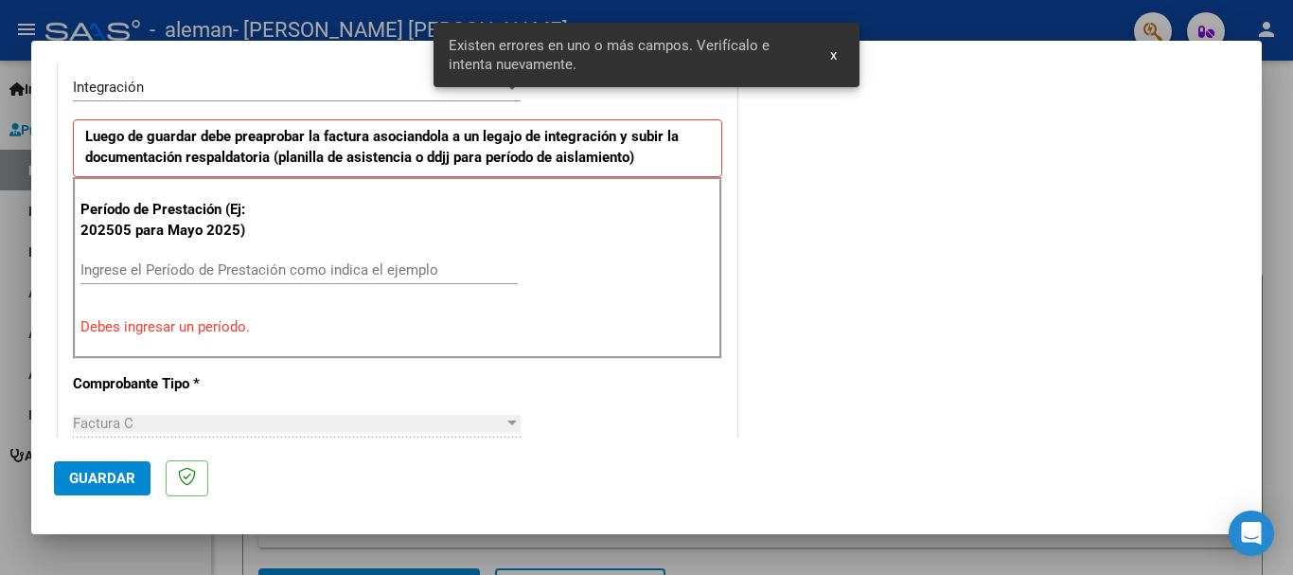
click at [370, 274] on input "Ingrese el Período de Prestación como indica el ejemplo" at bounding box center [298, 269] width 437 height 17
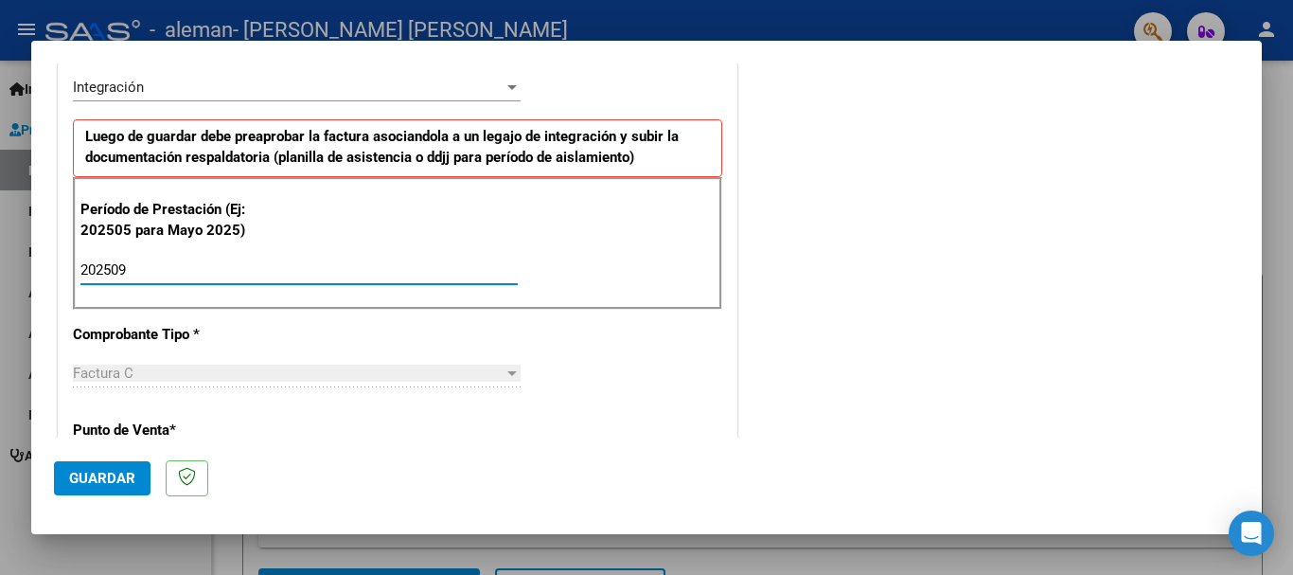
type input "202509"
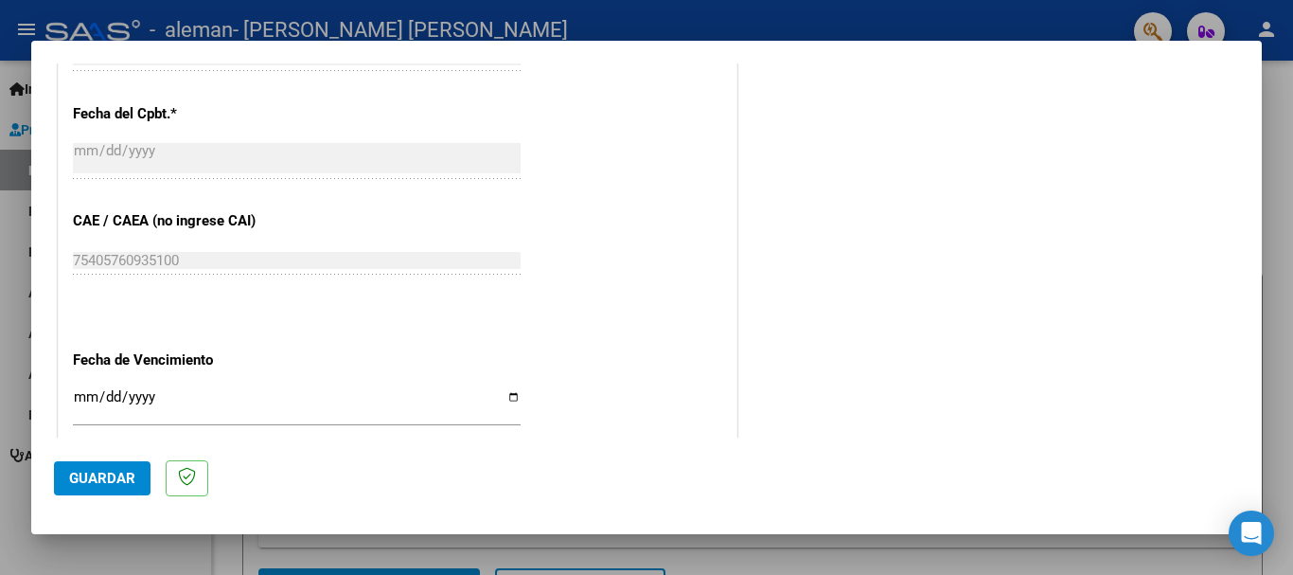
scroll to position [1183, 0]
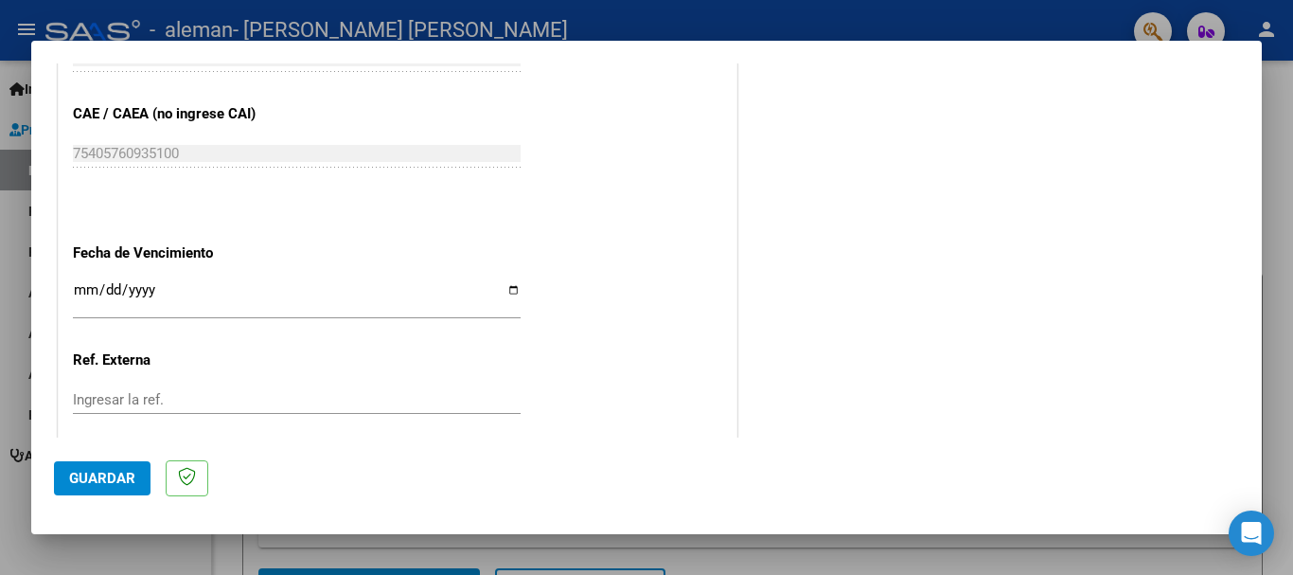
click at [96, 292] on input "Ingresar la fecha" at bounding box center [297, 297] width 448 height 30
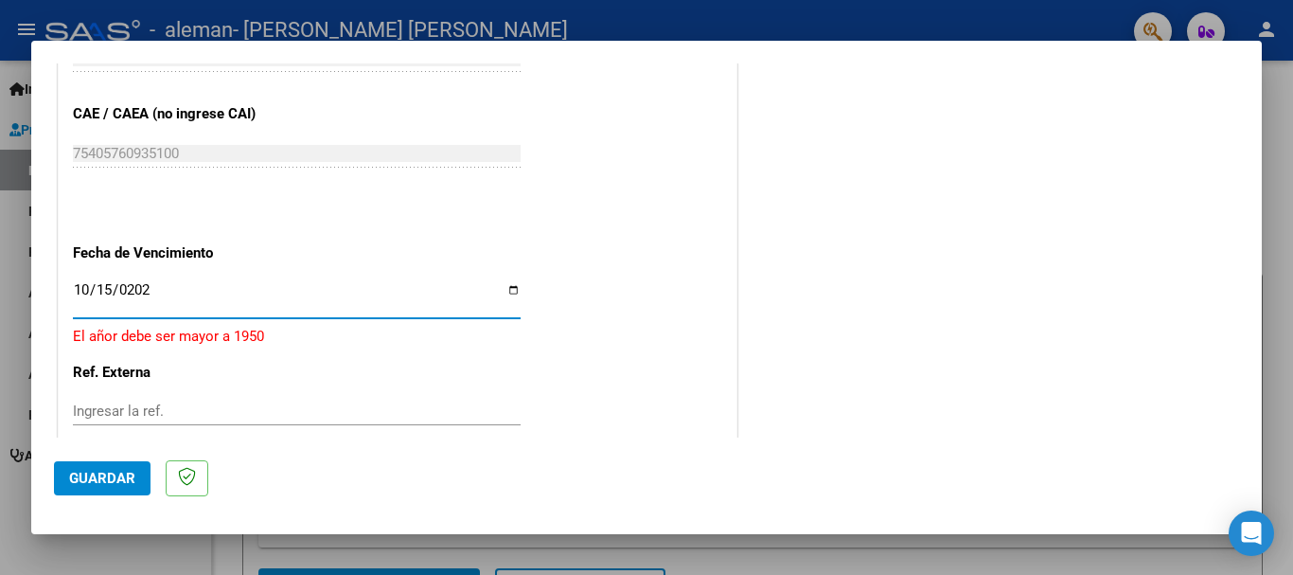
type input "[DATE]"
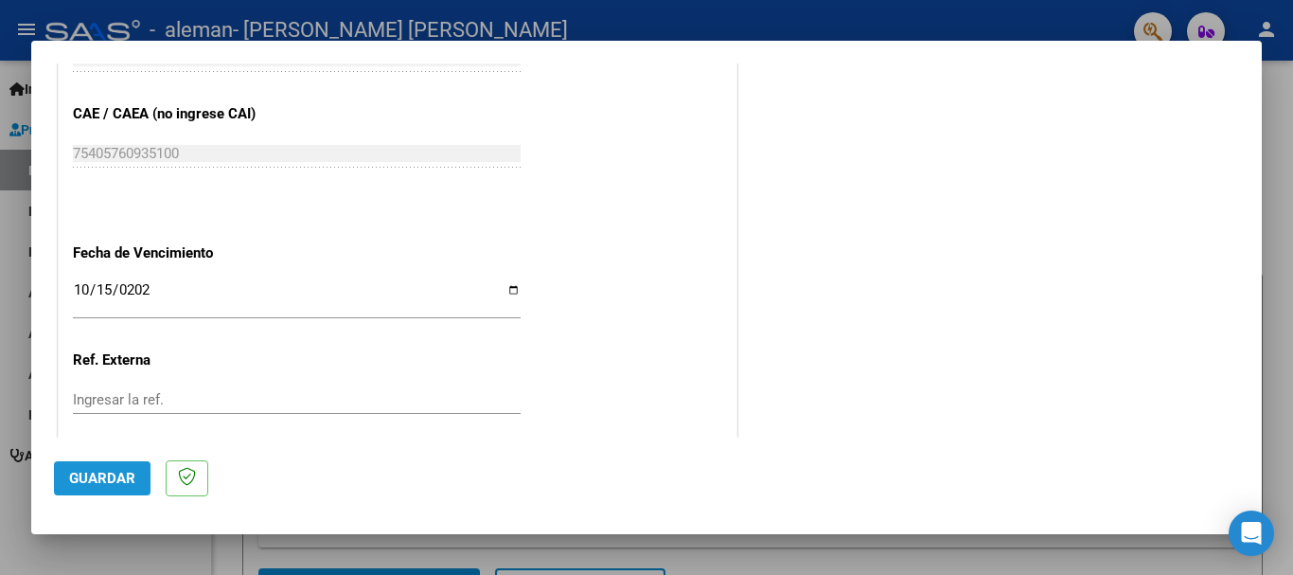
click at [116, 475] on span "Guardar" at bounding box center [102, 478] width 66 height 17
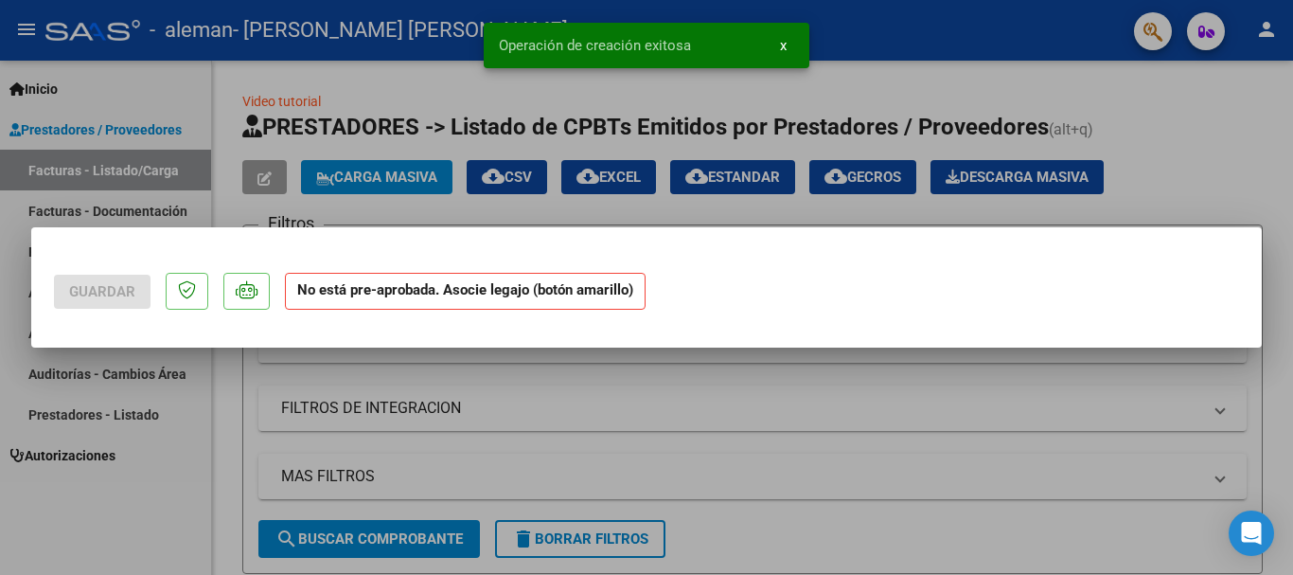
scroll to position [0, 0]
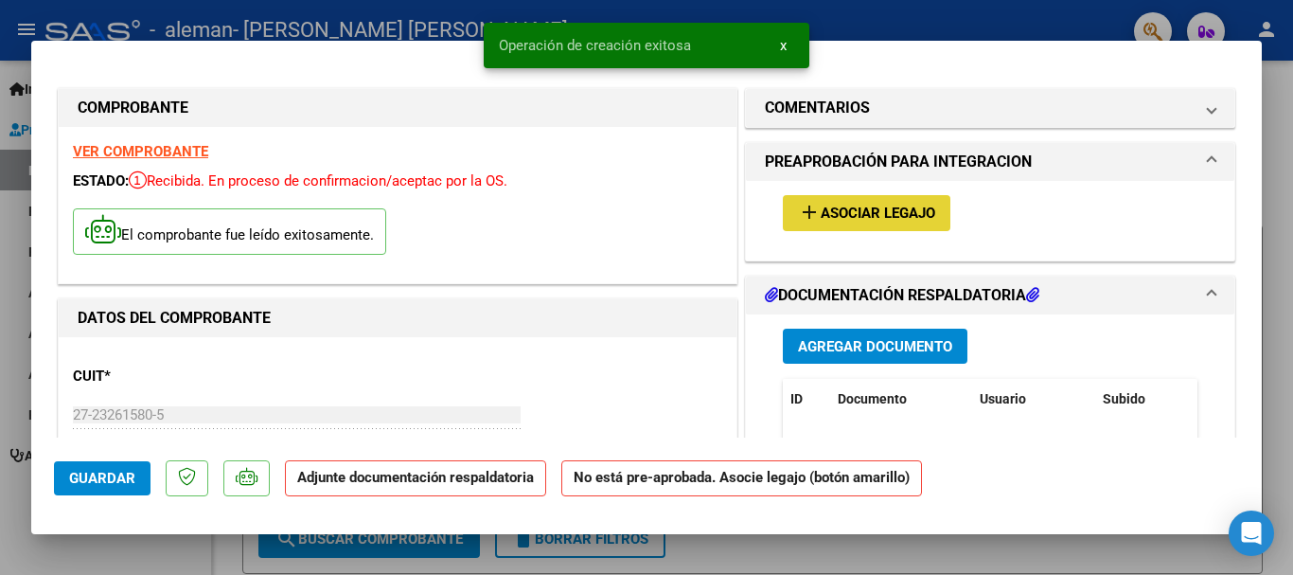
click at [868, 216] on span "Asociar Legajo" at bounding box center [878, 213] width 115 height 17
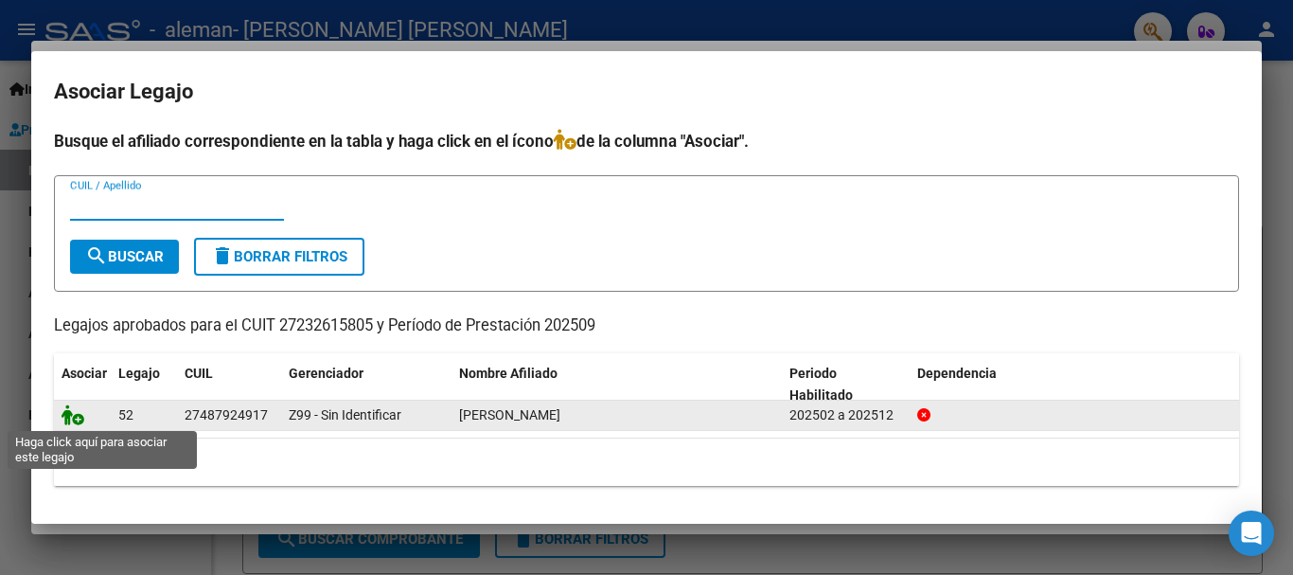
click at [78, 420] on icon at bounding box center [73, 414] width 23 height 21
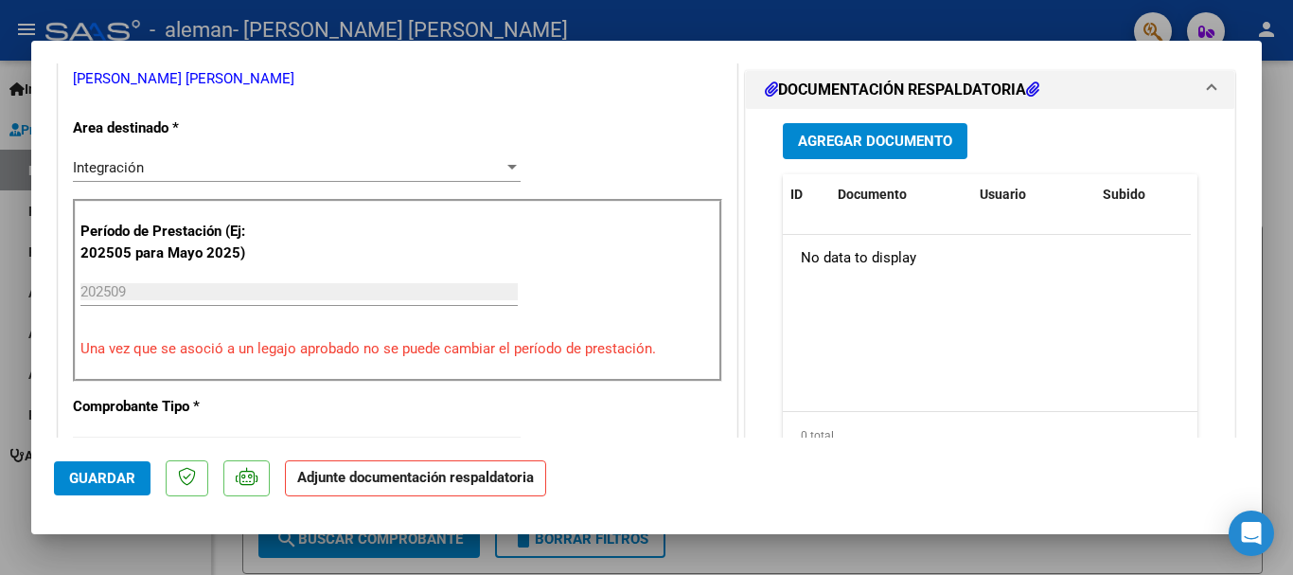
scroll to position [490, 0]
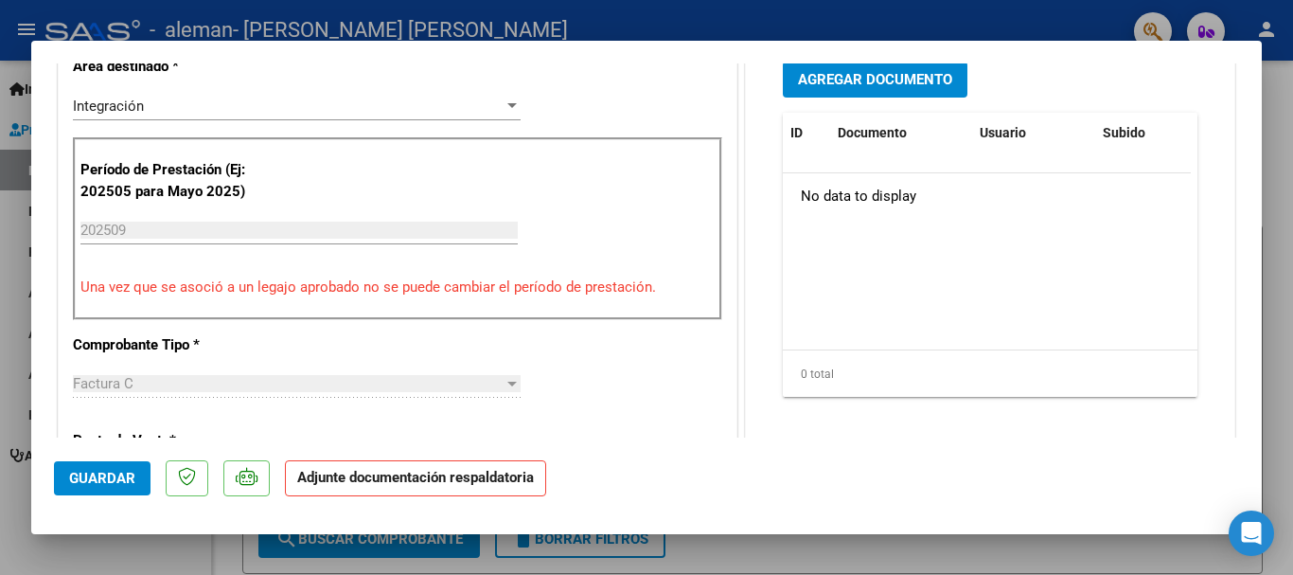
click at [847, 81] on span "Agregar Documento" at bounding box center [875, 80] width 154 height 17
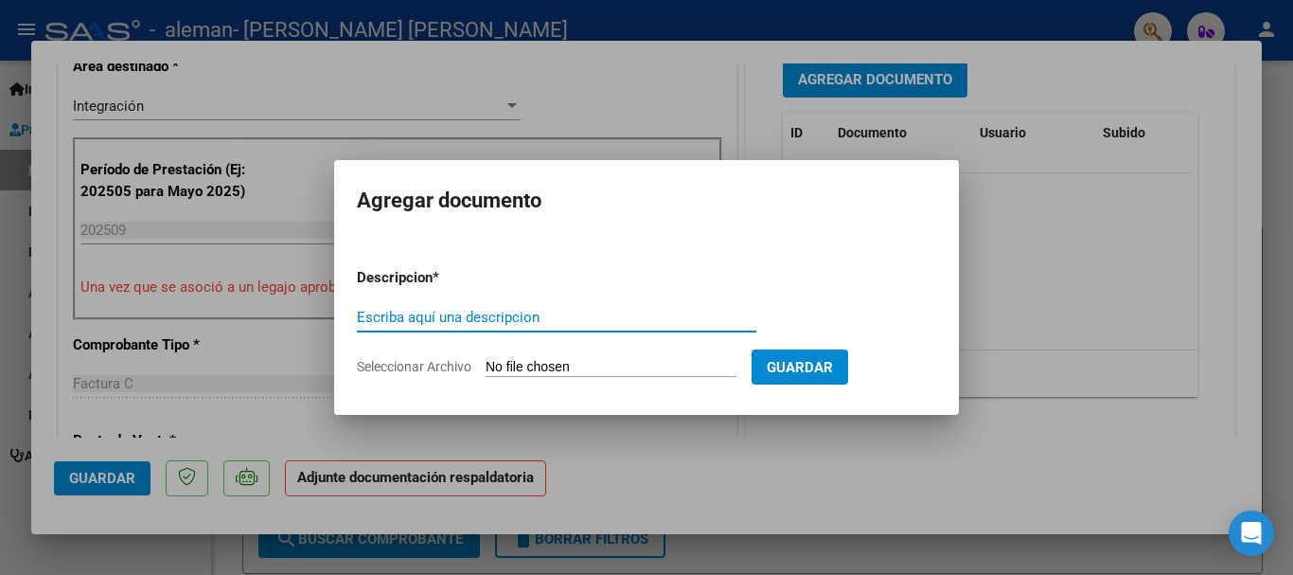
click at [452, 330] on div "Escriba aquí una descripcion" at bounding box center [557, 317] width 400 height 28
type input "Asistencia"
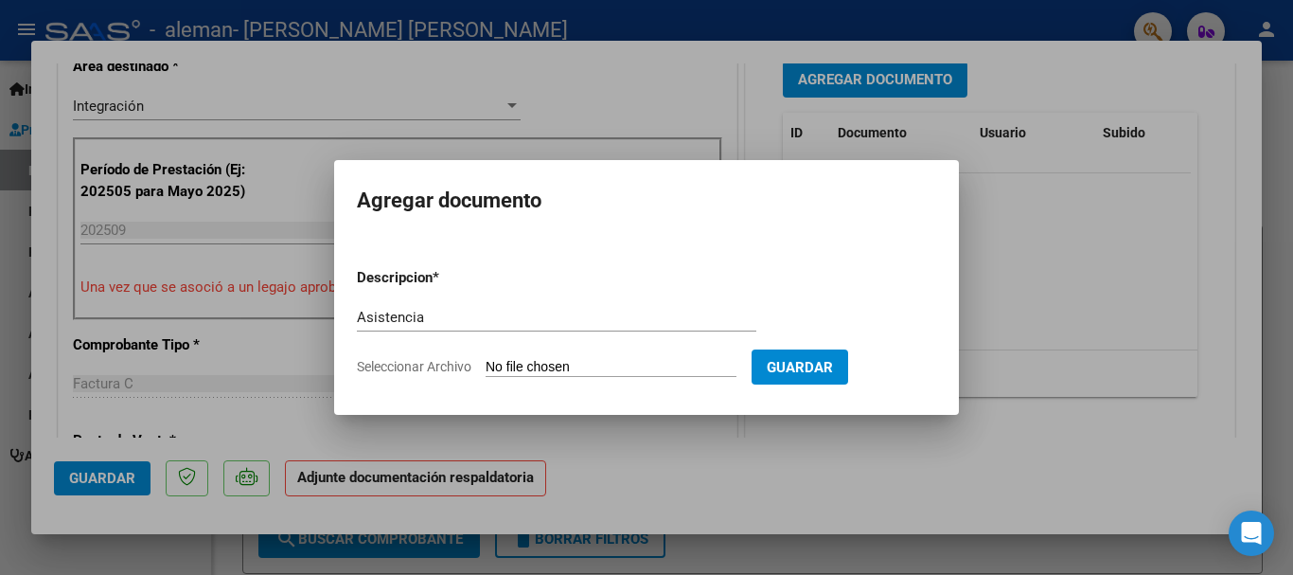
click at [499, 367] on input "Seleccionar Archivo" at bounding box center [611, 368] width 251 height 18
type input "C:\fakepath\Septiembre Moyano.pdf"
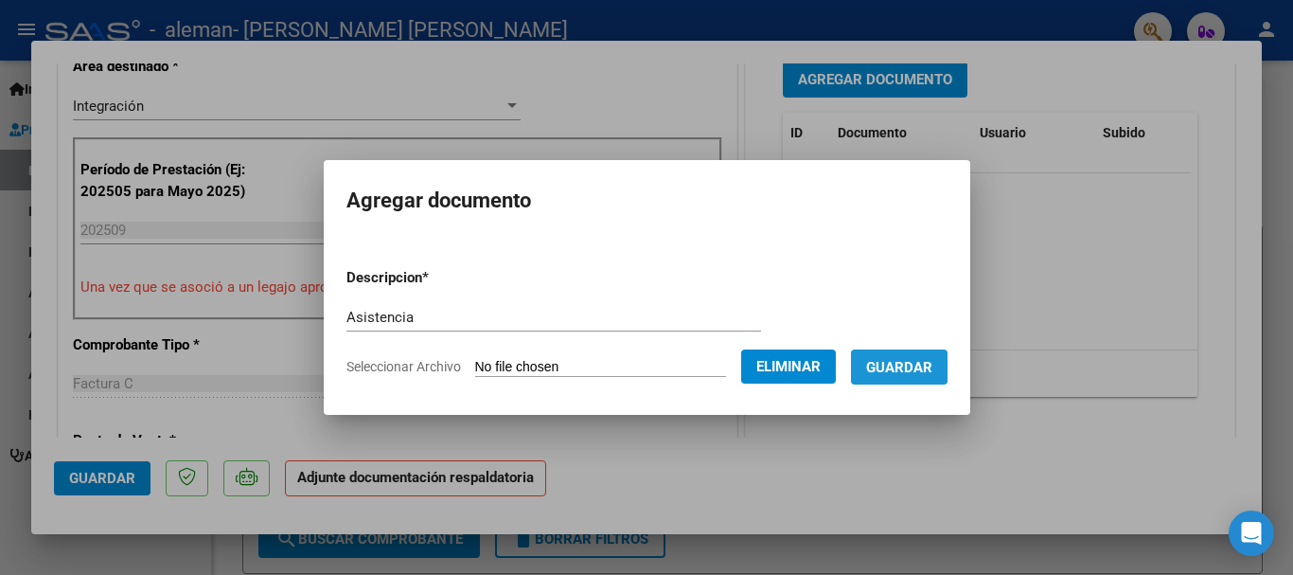
click at [928, 366] on span "Guardar" at bounding box center [899, 367] width 66 height 17
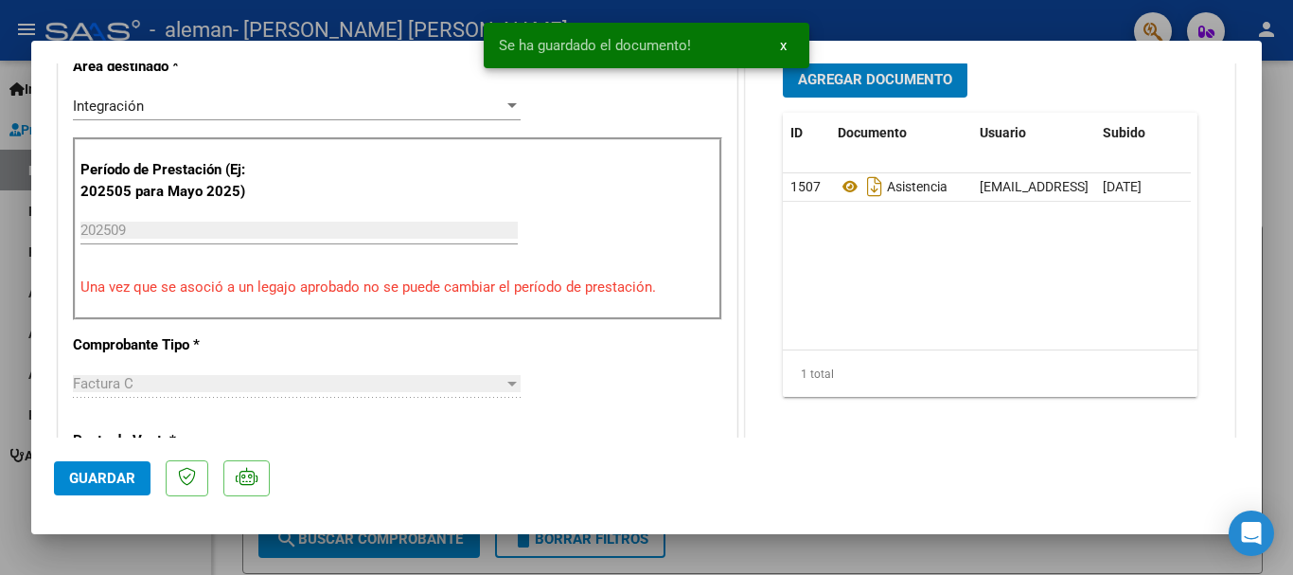
scroll to position [489, 0]
click at [930, 23] on div at bounding box center [646, 287] width 1293 height 575
type input "$ 0,00"
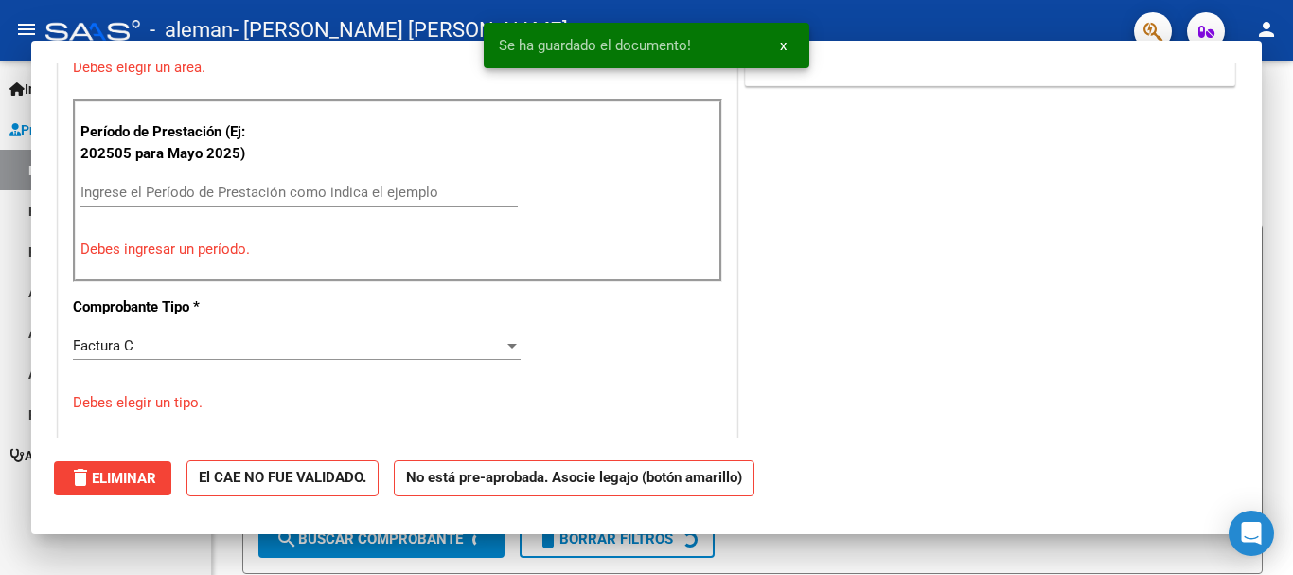
scroll to position [451, 0]
